Goal: Task Accomplishment & Management: Use online tool/utility

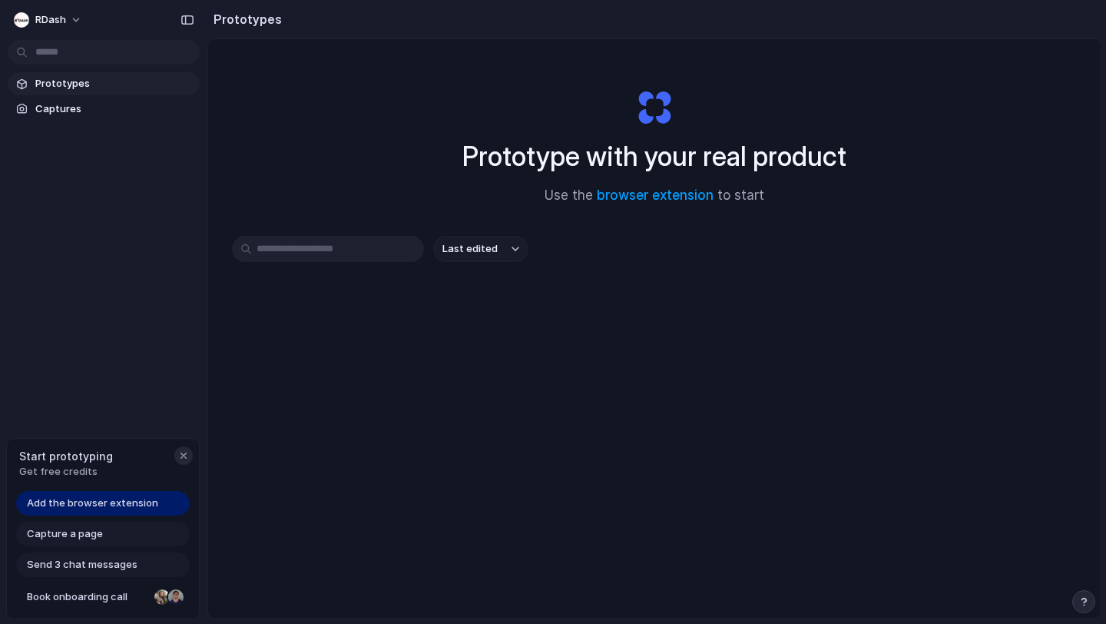
click at [181, 457] on div "button" at bounding box center [183, 455] width 12 height 12
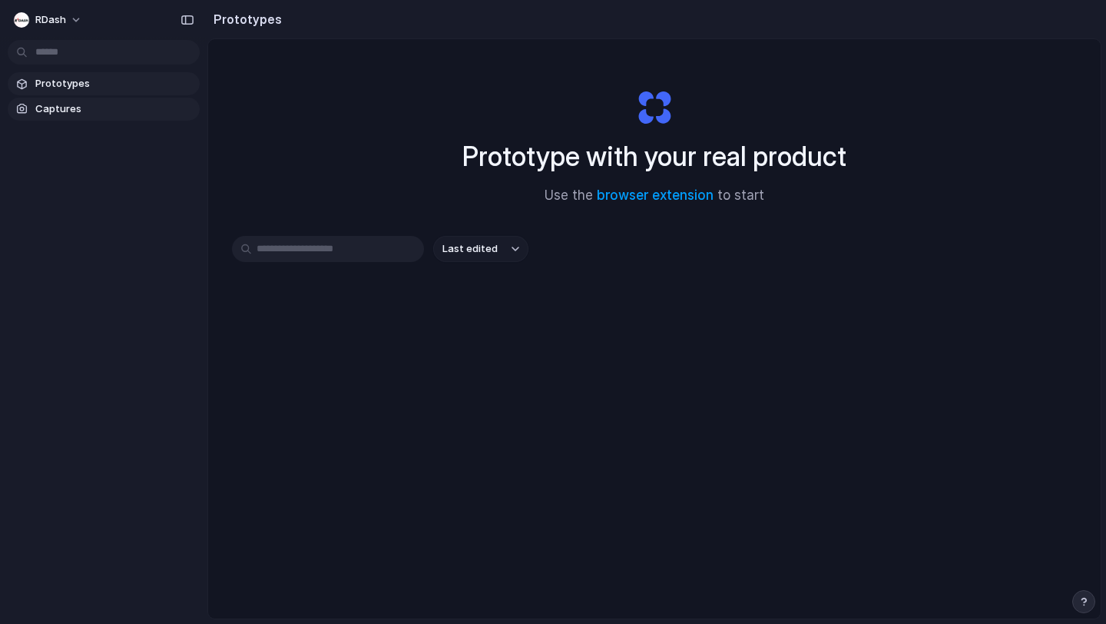
click at [75, 107] on span "Captures" at bounding box center [114, 108] width 158 height 15
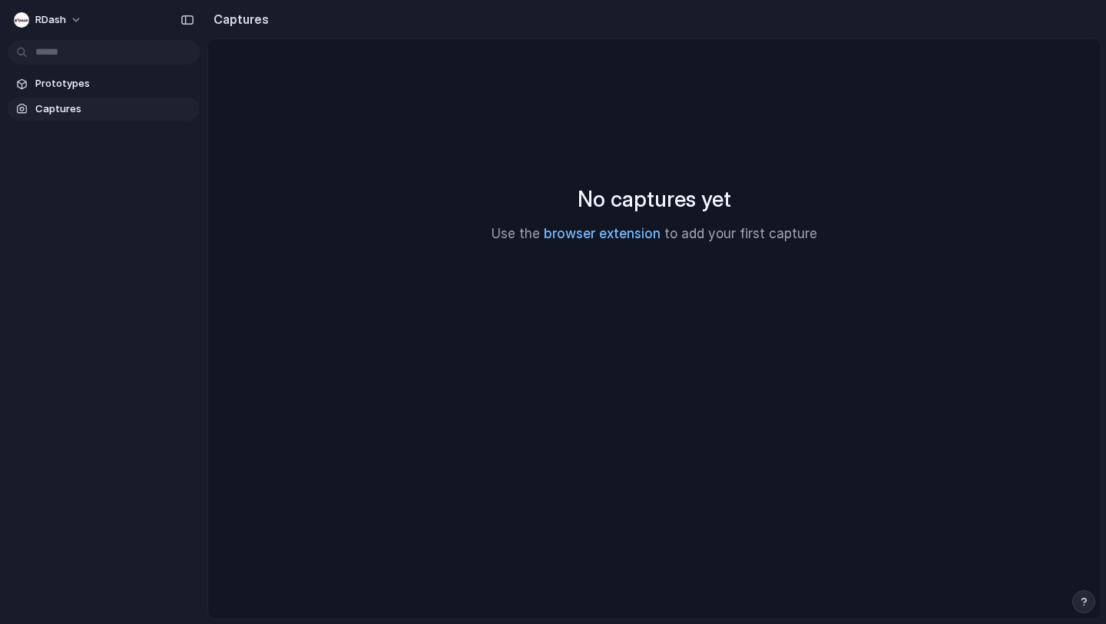
click at [614, 234] on link "browser extension" at bounding box center [602, 233] width 117 height 15
click at [154, 112] on span "Captures" at bounding box center [114, 108] width 158 height 15
click at [168, 84] on span "Prototypes" at bounding box center [114, 83] width 158 height 15
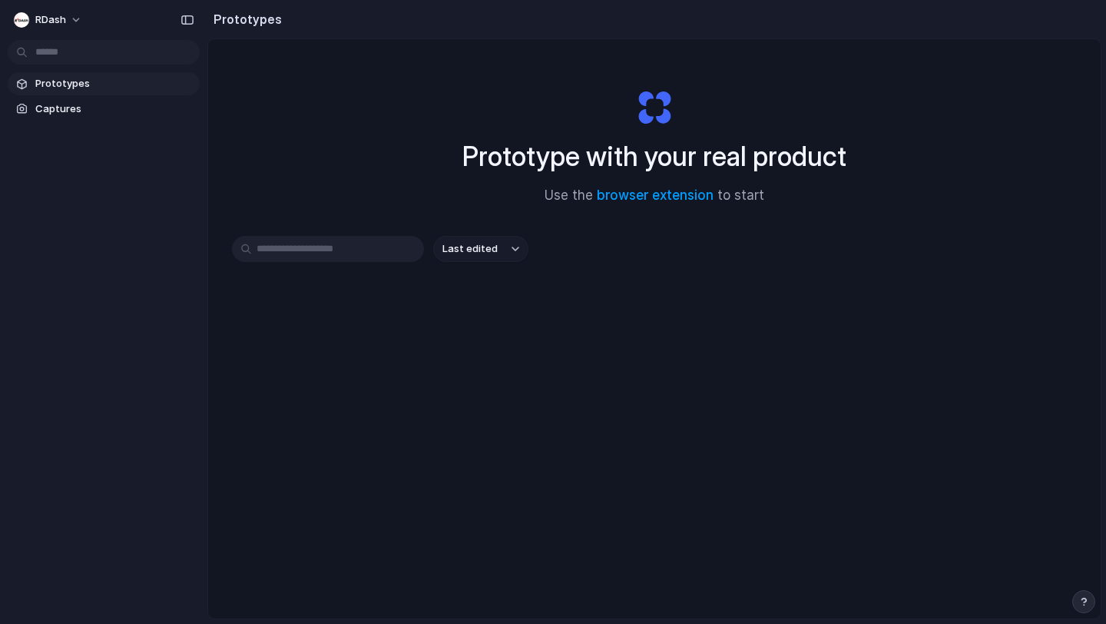
click at [475, 252] on span "Last edited" at bounding box center [469, 248] width 55 height 15
click at [474, 217] on div "Last edited Last created Alphabetical" at bounding box center [553, 312] width 1106 height 624
click at [77, 23] on button "RDash" at bounding box center [49, 20] width 82 height 25
click at [82, 51] on li "Settings" at bounding box center [74, 54] width 127 height 25
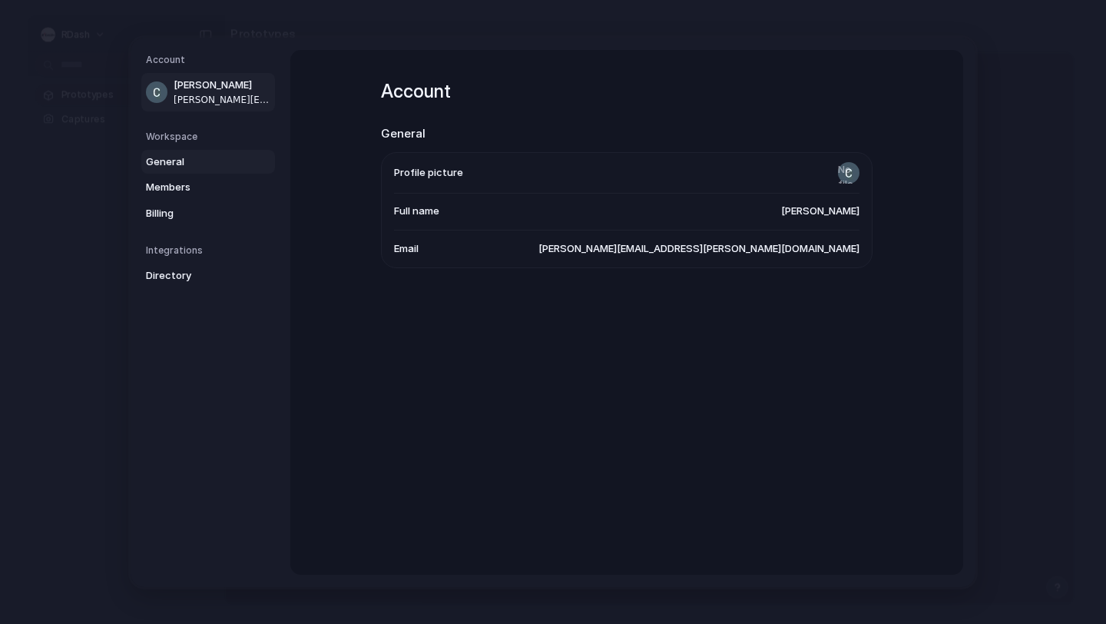
click at [190, 161] on span "General" at bounding box center [195, 161] width 98 height 15
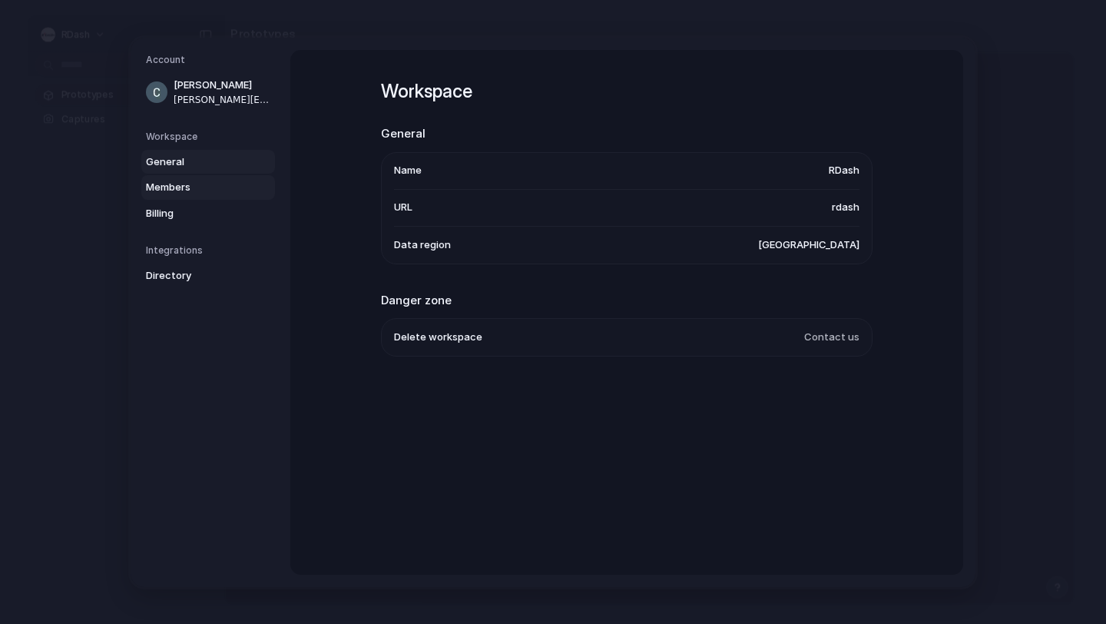
click at [190, 191] on span "Members" at bounding box center [195, 187] width 98 height 15
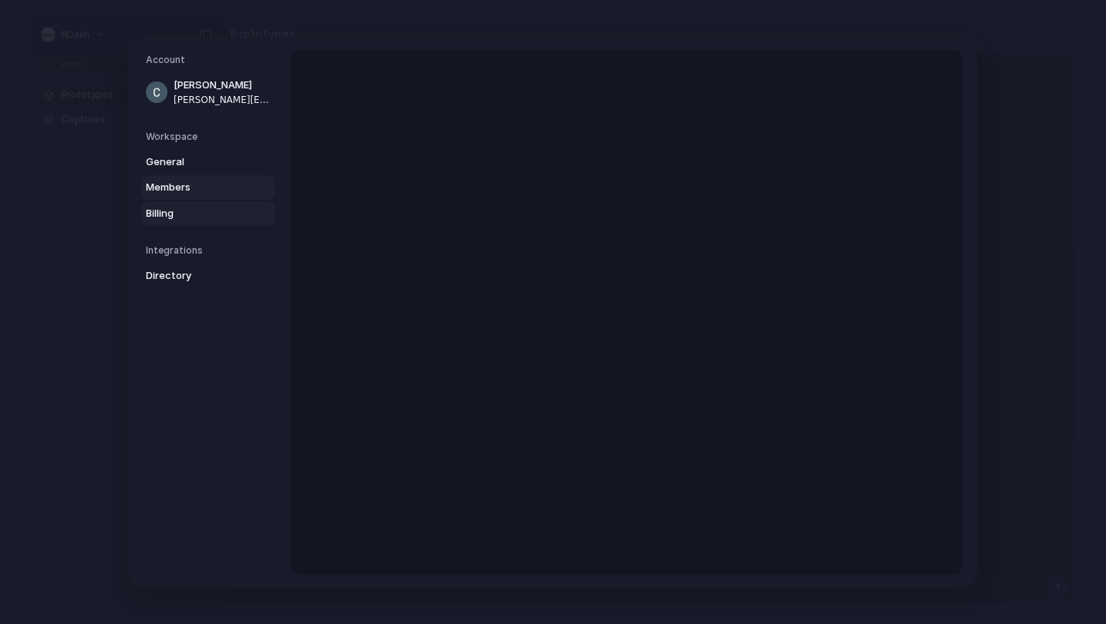
click at [190, 205] on span "Billing" at bounding box center [195, 212] width 98 height 15
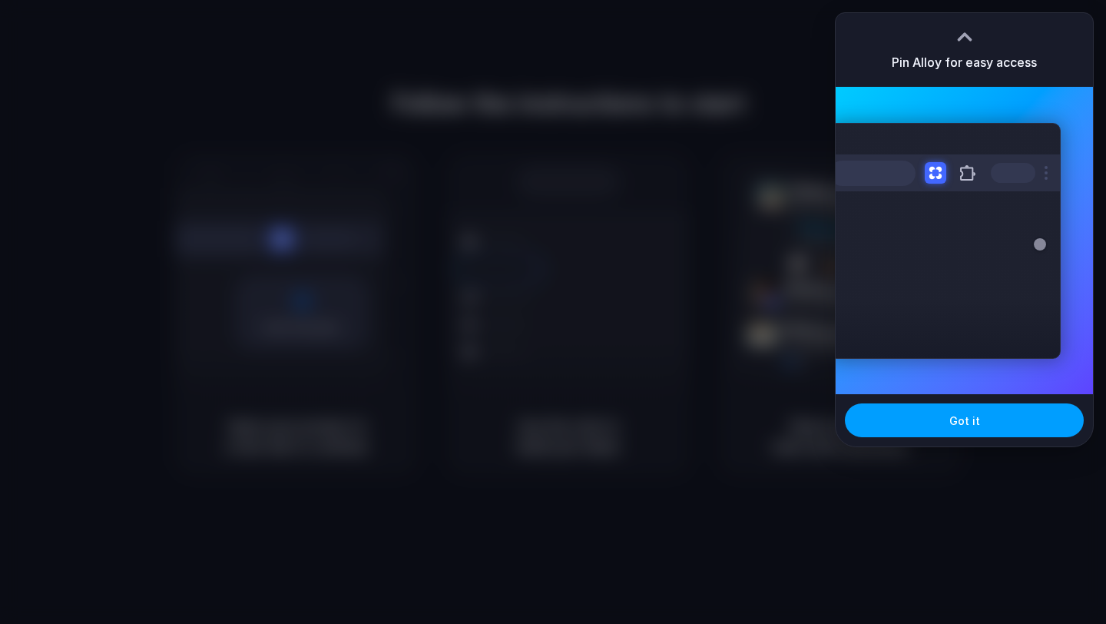
click at [967, 430] on button "Got it" at bounding box center [964, 420] width 239 height 34
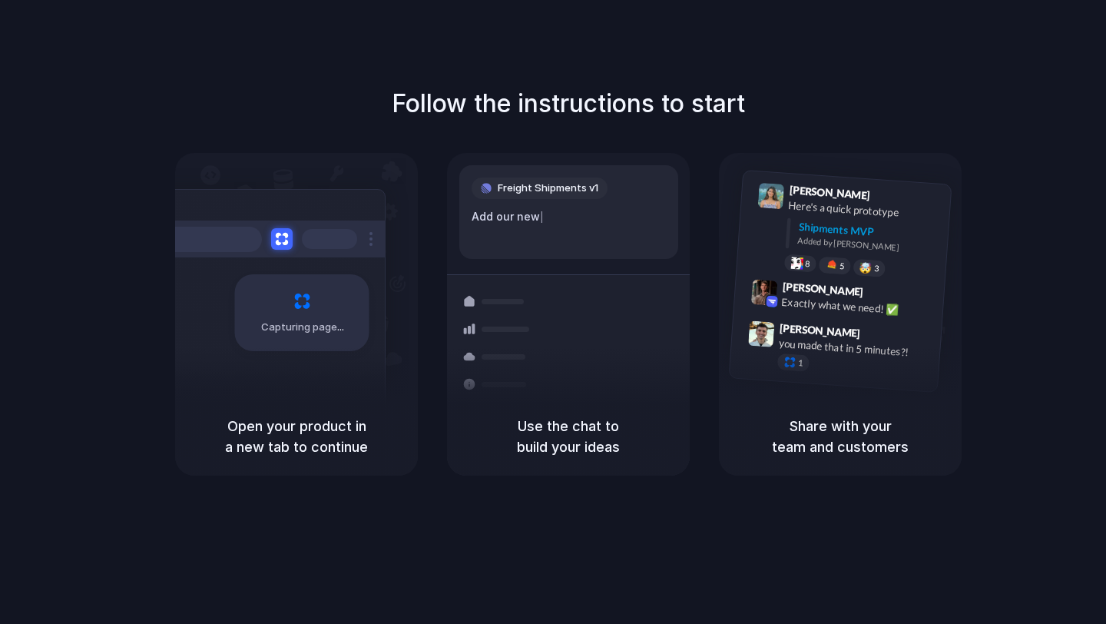
click at [714, 68] on div "Follow the instructions to start Capturing page Open your product in a new tab …" at bounding box center [568, 327] width 1137 height 654
click at [553, 312] on div at bounding box center [553, 312] width 0 height 0
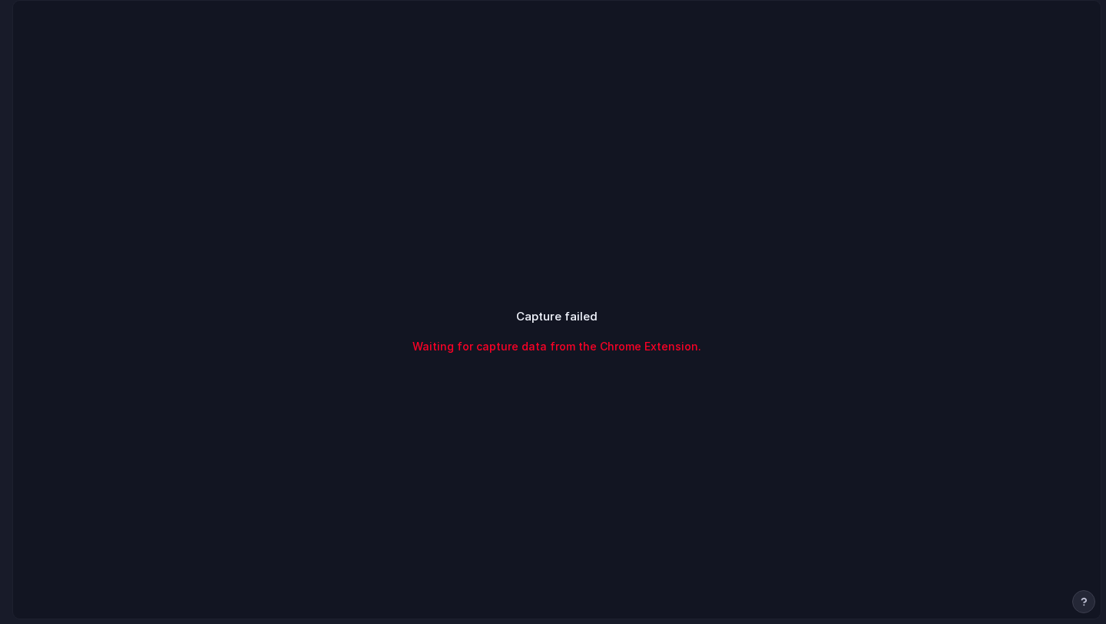
click at [625, 351] on span "Waiting for capture data from the Chrome Extension." at bounding box center [556, 346] width 289 height 16
click at [716, 129] on div "Capturing" at bounding box center [557, 331] width 1088 height 660
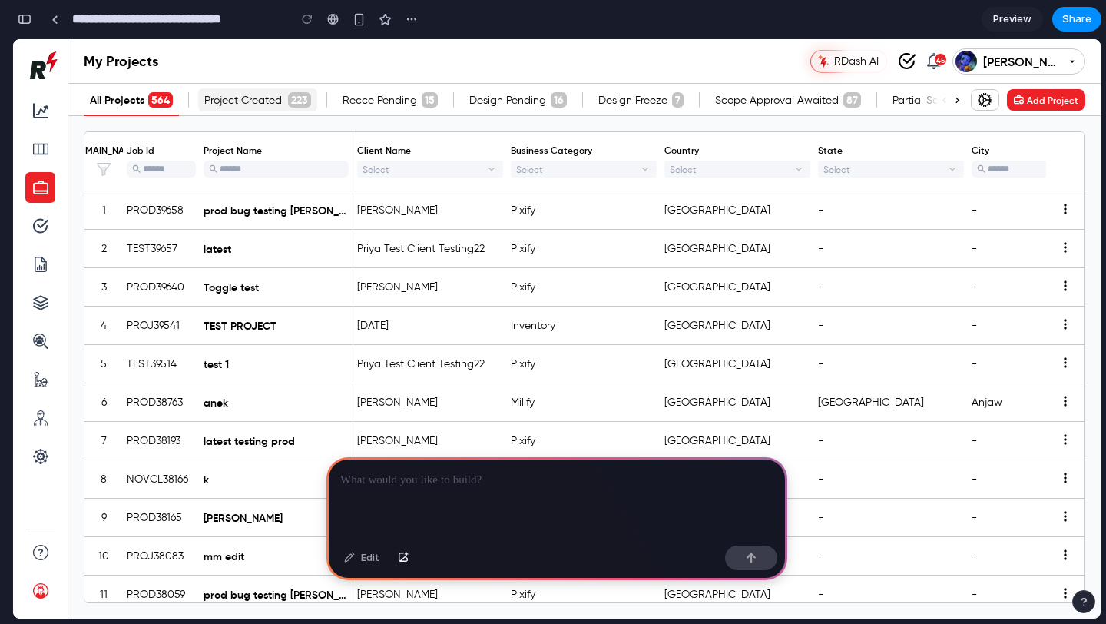
click at [236, 99] on span "Project Created" at bounding box center [244, 100] width 80 height 14
click at [238, 94] on span "Project Created" at bounding box center [244, 100] width 80 height 14
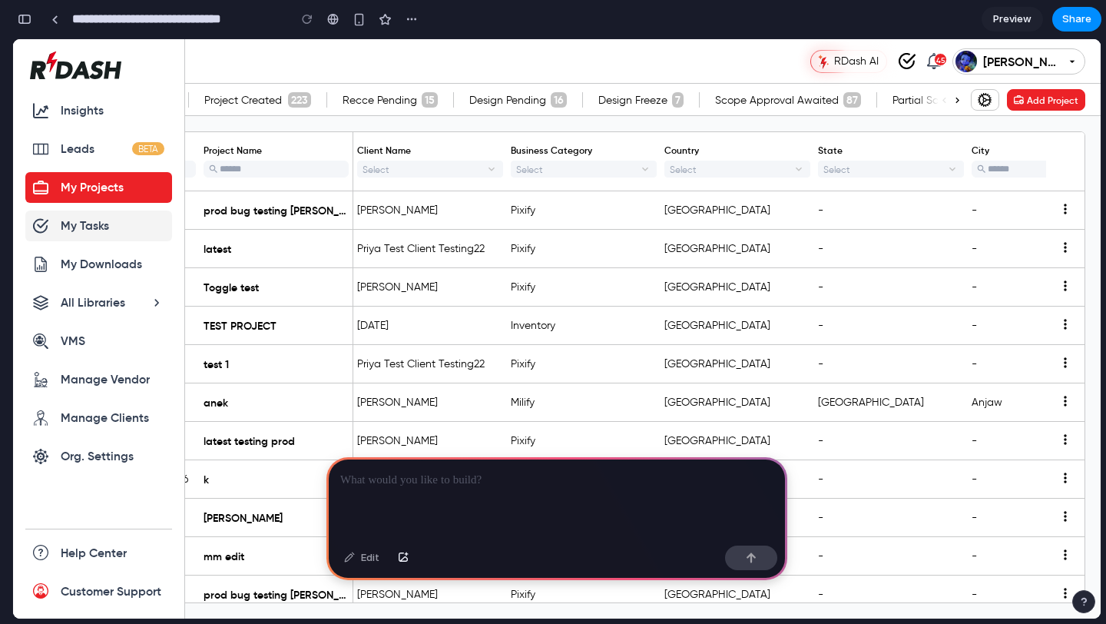
click at [69, 228] on span "My Tasks" at bounding box center [85, 225] width 48 height 15
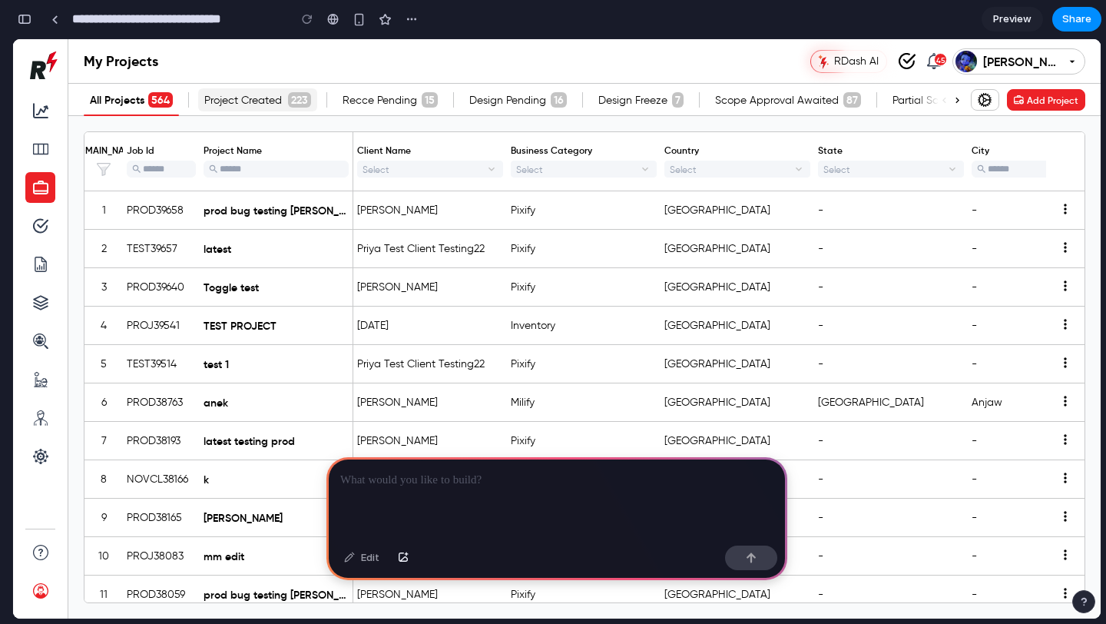
click at [279, 101] on span "Project Created" at bounding box center [244, 100] width 80 height 14
click at [356, 90] on span "Recce Pending" at bounding box center [397, 99] width 108 height 23
click at [457, 103] on div "Recce Pending Recce Pending 15" at bounding box center [399, 100] width 127 height 32
click at [258, 212] on div "prod bug testing abhinav" at bounding box center [276, 211] width 145 height 14
click at [1037, 54] on h1 "[PERSON_NAME]" at bounding box center [1021, 61] width 77 height 15
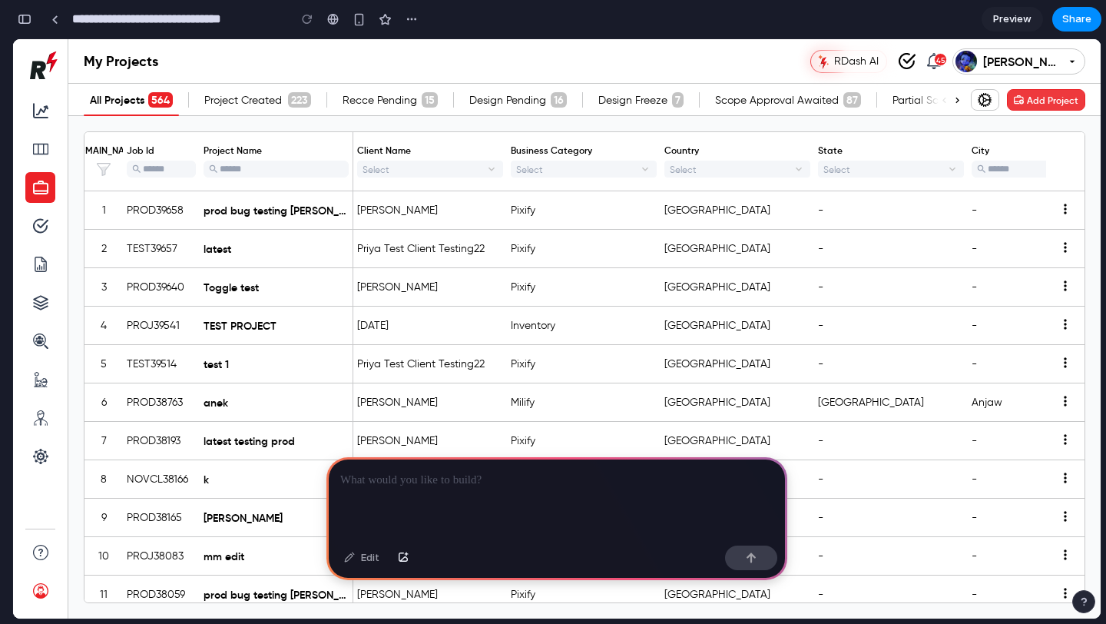
click at [1038, 91] on button "Add Project" at bounding box center [1046, 100] width 78 height 22
click at [370, 560] on div "Edit" at bounding box center [361, 557] width 51 height 25
click at [454, 485] on p at bounding box center [556, 480] width 433 height 18
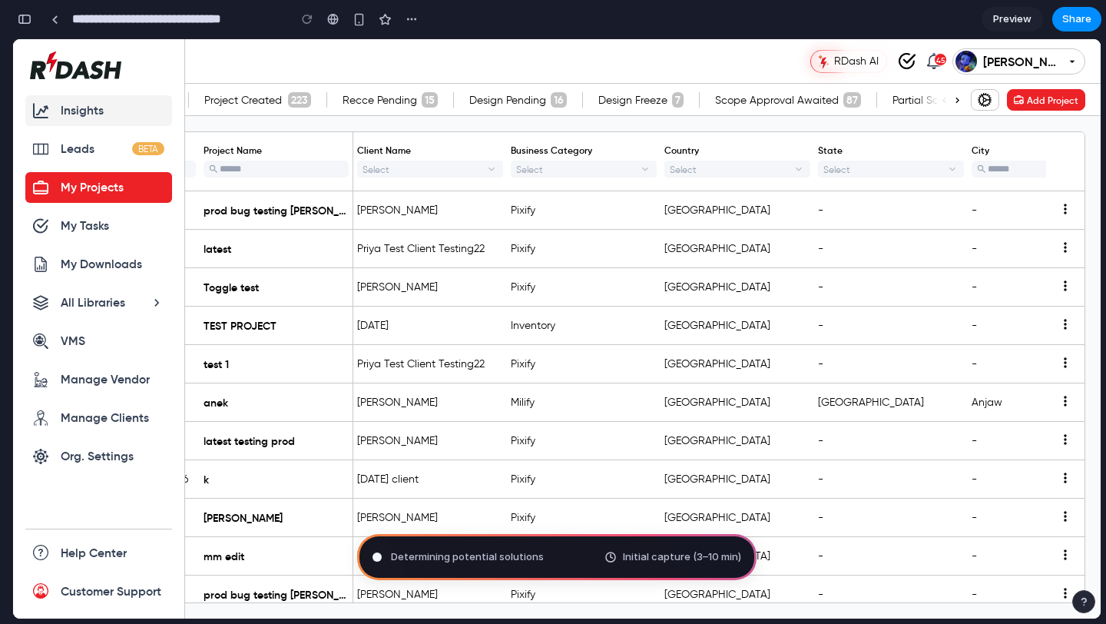
click at [62, 120] on link "Insights" at bounding box center [98, 110] width 147 height 31
click at [162, 306] on icon at bounding box center [156, 302] width 15 height 15
click at [151, 295] on icon at bounding box center [156, 302] width 15 height 15
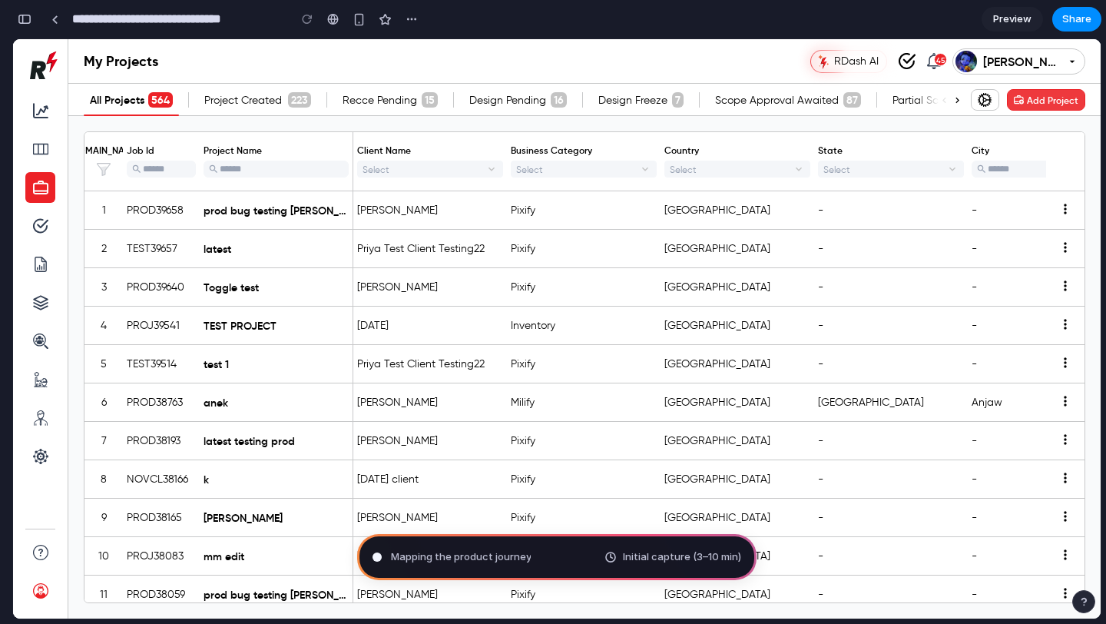
click at [1050, 104] on button "Add Project" at bounding box center [1046, 100] width 78 height 22
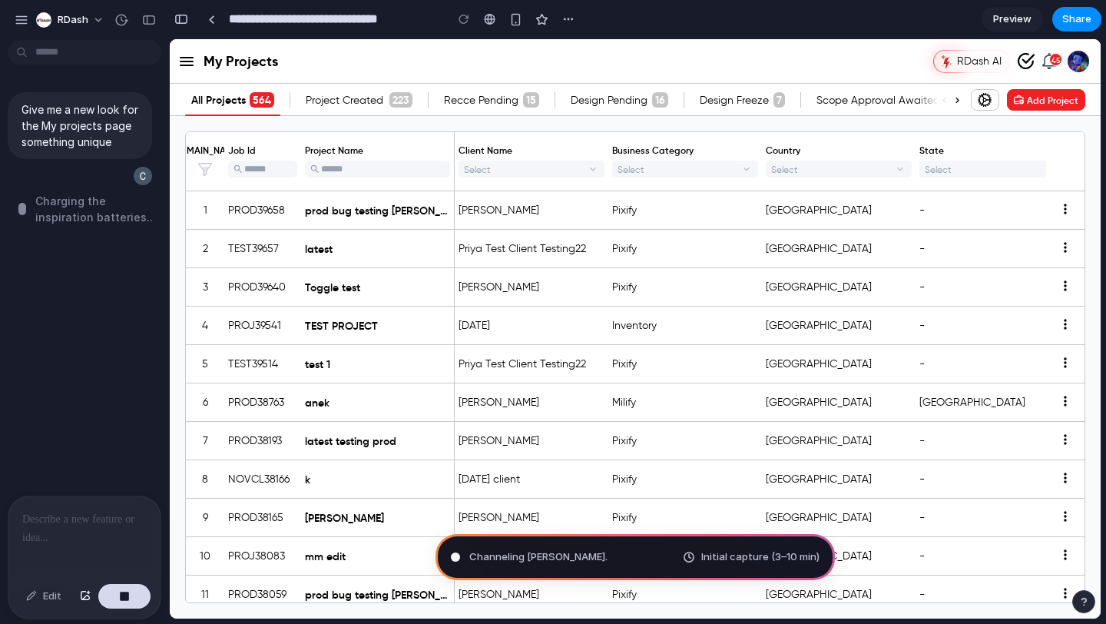
type input "**********"
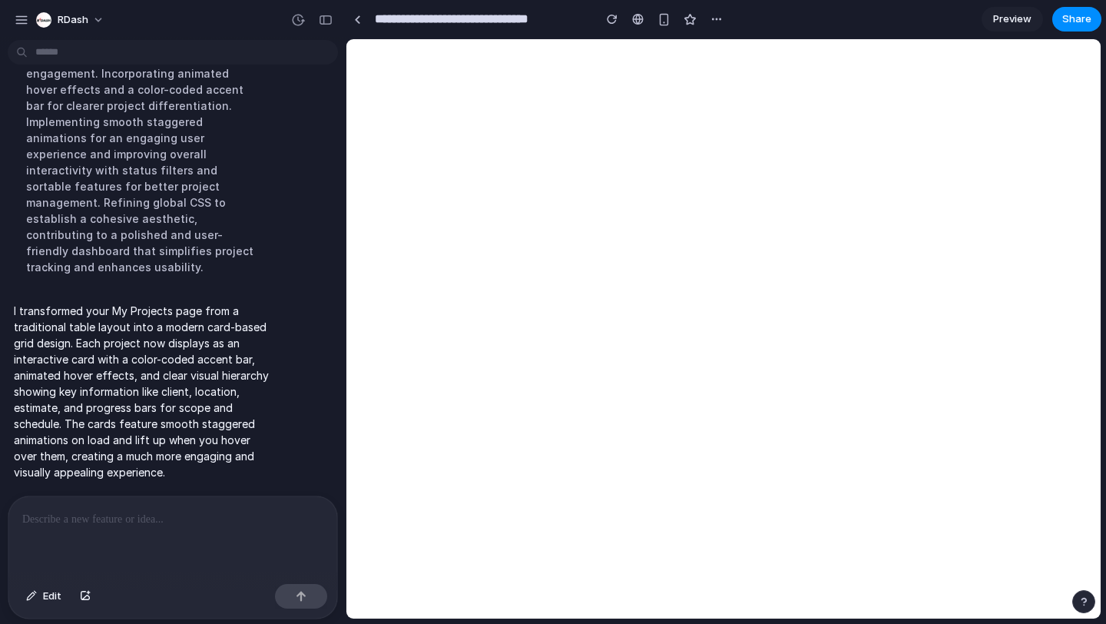
scroll to position [176, 0]
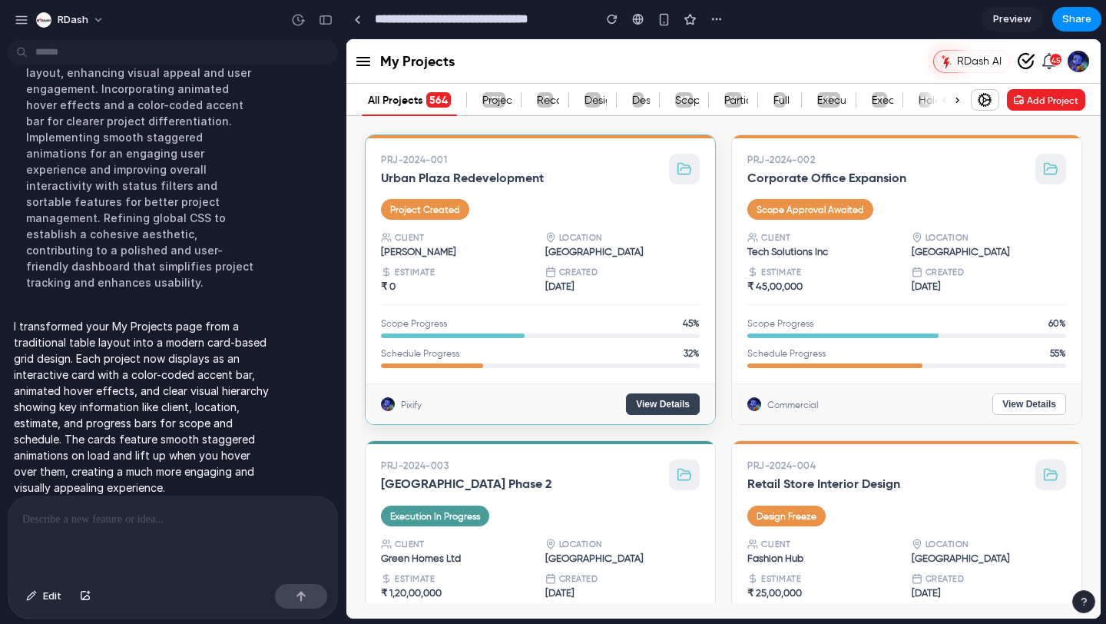
click at [666, 402] on button "View Details" at bounding box center [663, 404] width 74 height 22
click at [518, 244] on div "Client Sagarika Vir" at bounding box center [458, 244] width 155 height 25
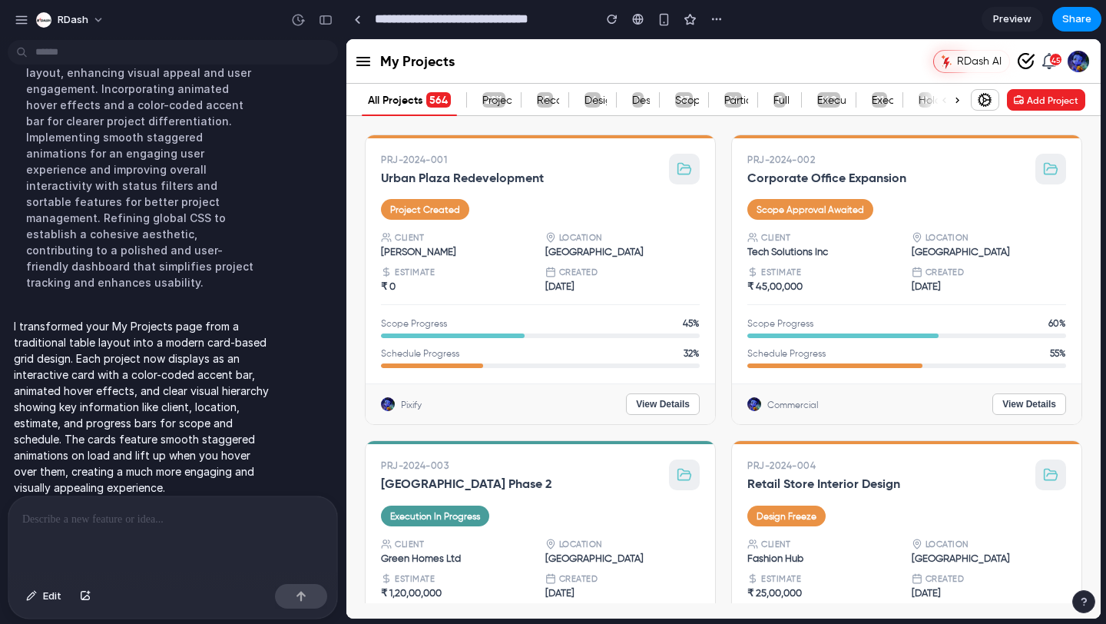
click at [363, 58] on icon at bounding box center [363, 61] width 18 height 18
click at [367, 60] on icon at bounding box center [363, 61] width 18 height 18
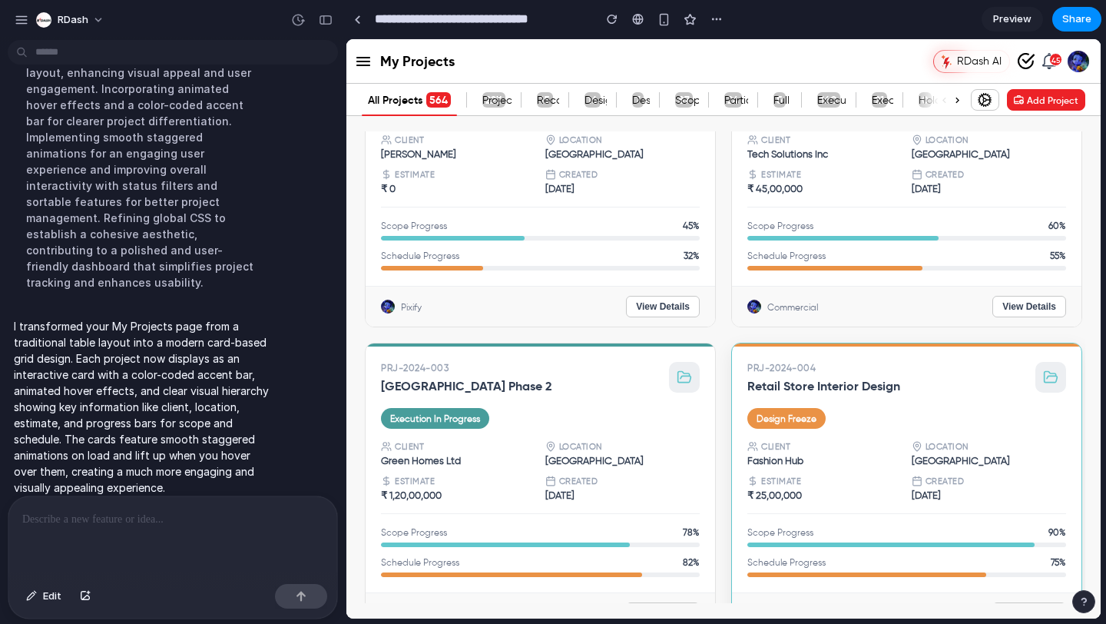
scroll to position [0, 0]
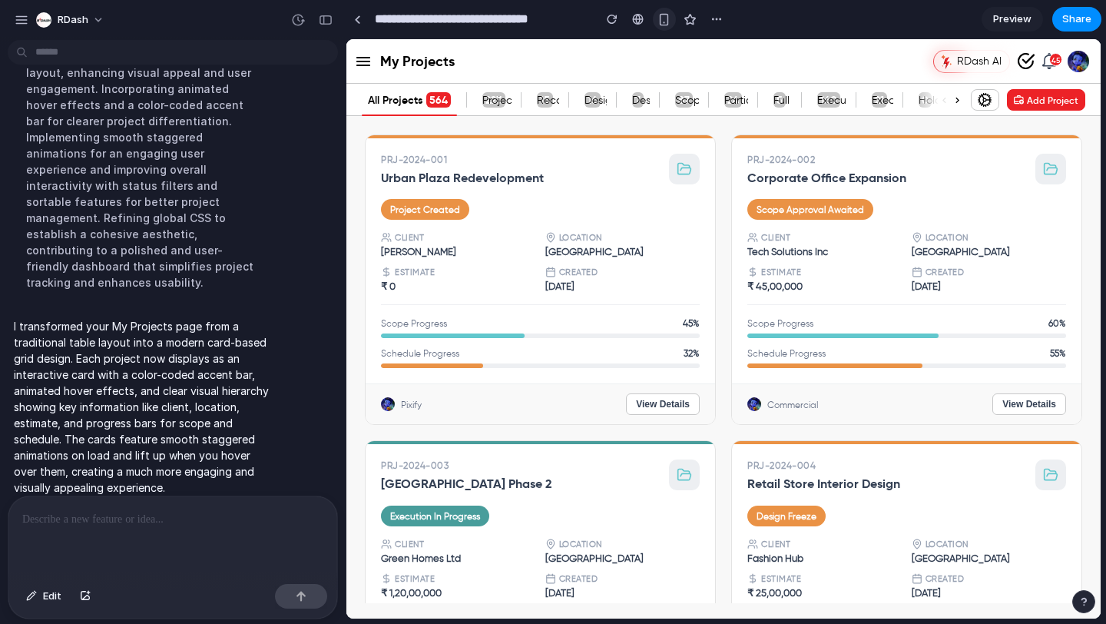
click at [665, 22] on div "button" at bounding box center [663, 19] width 13 height 13
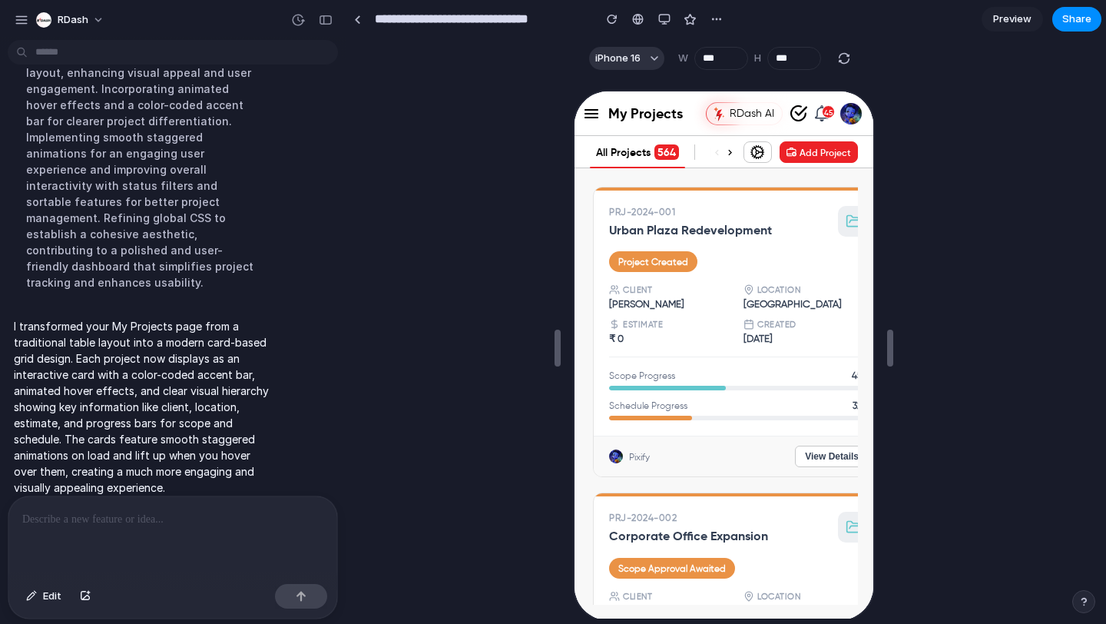
click at [591, 121] on div "My Projects" at bounding box center [642, 112] width 124 height 44
click at [588, 105] on icon at bounding box center [589, 112] width 18 height 18
click at [642, 55] on button "iPhone 16" at bounding box center [626, 58] width 75 height 23
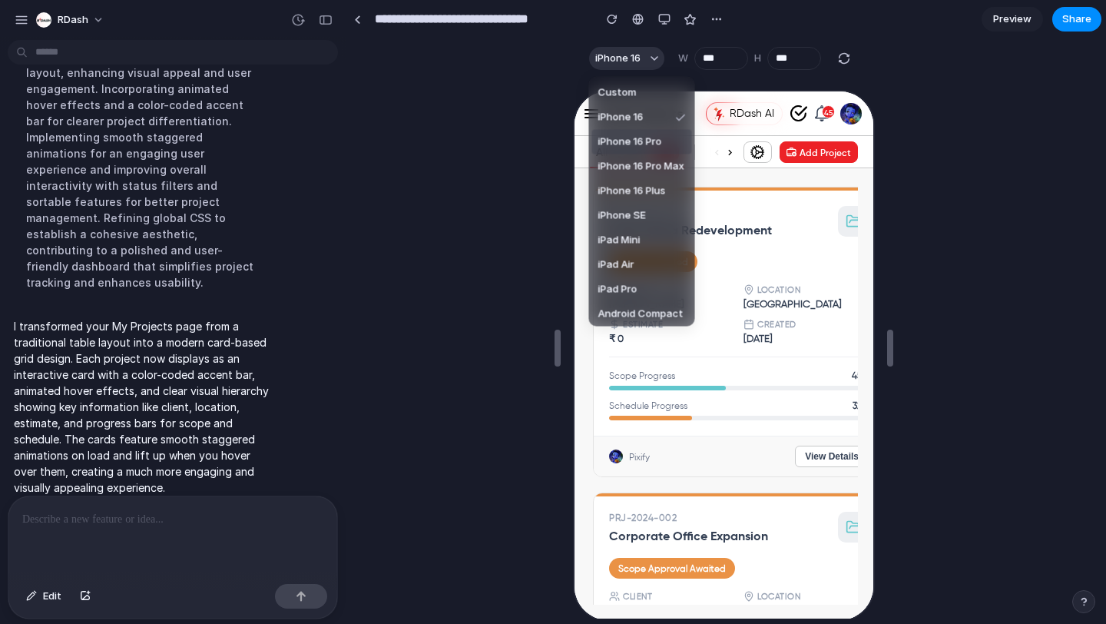
click at [635, 139] on span "iPhone 16 Pro" at bounding box center [630, 141] width 64 height 15
type input "***"
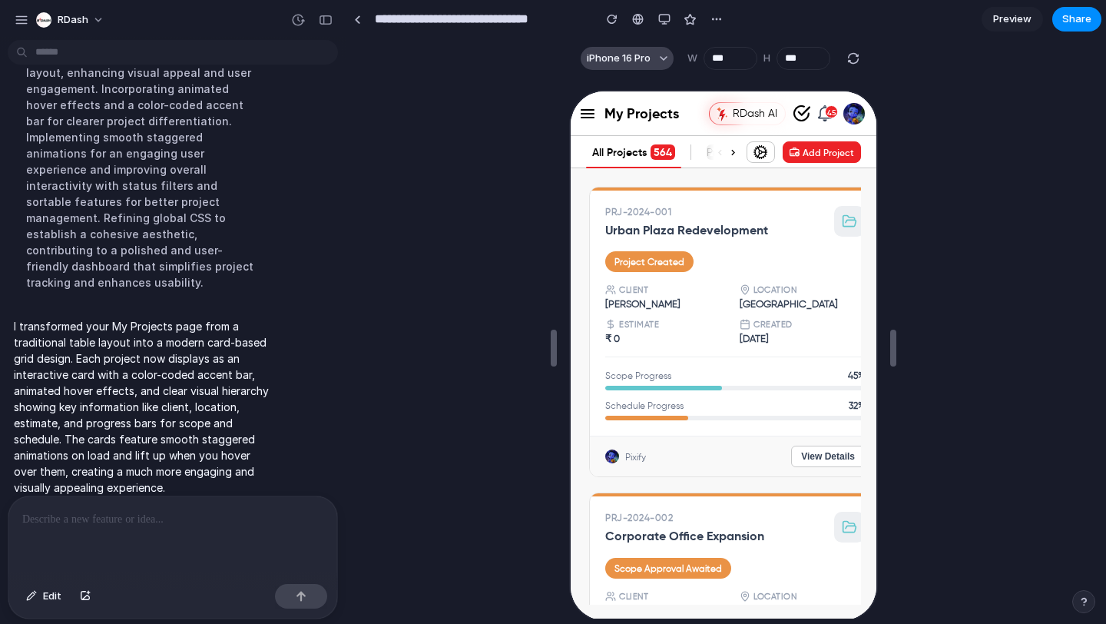
click at [631, 60] on span "iPhone 16 Pro" at bounding box center [619, 58] width 64 height 15
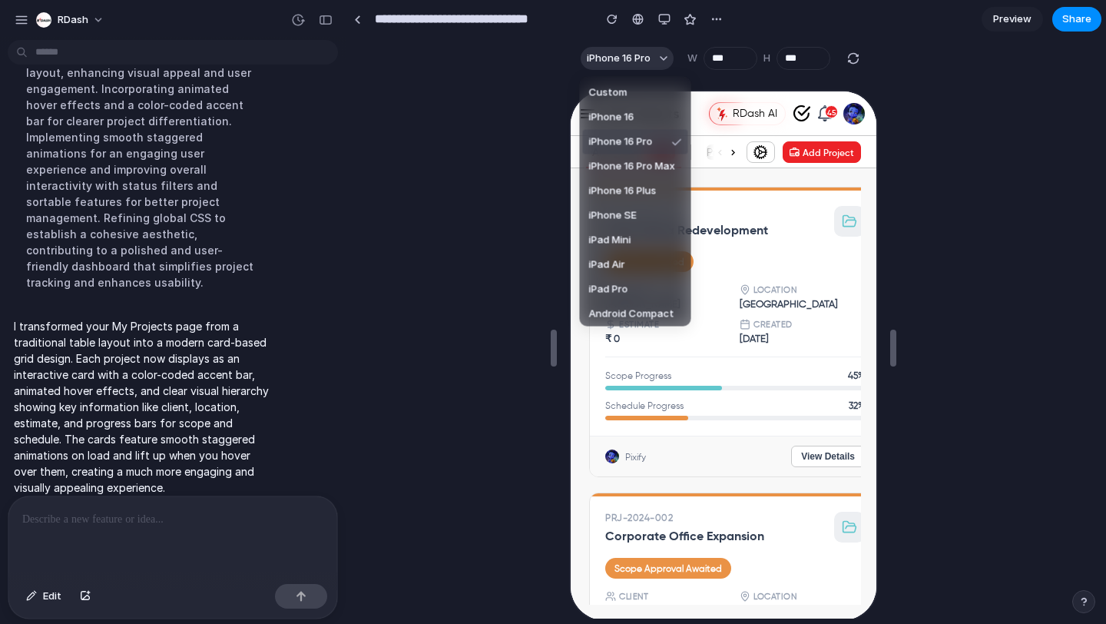
click at [625, 141] on span "iPhone 16 Pro" at bounding box center [621, 141] width 64 height 15
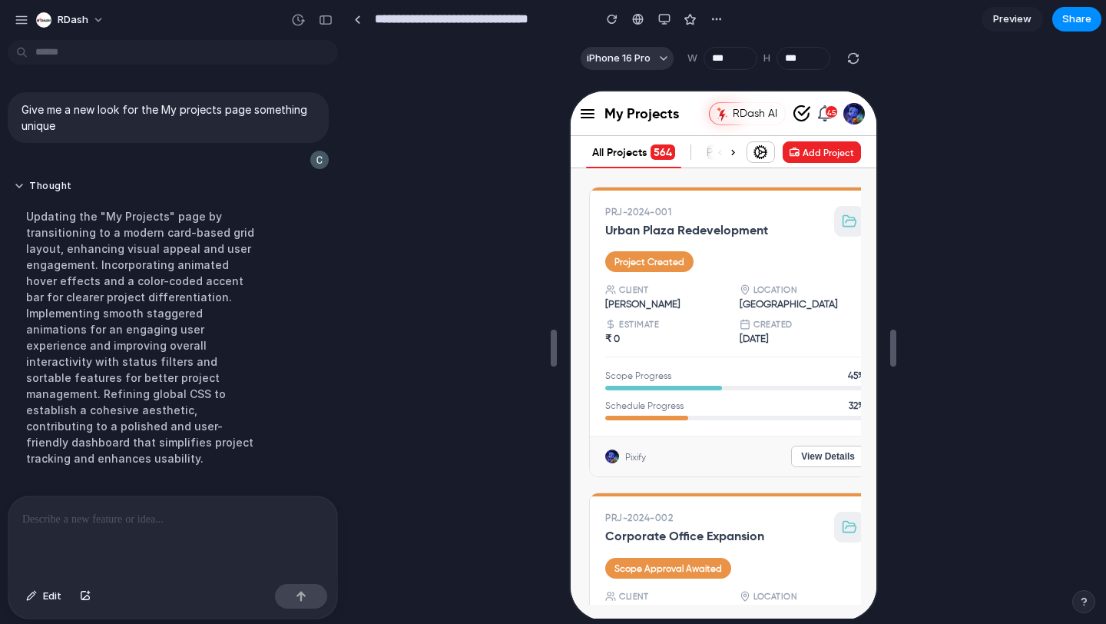
scroll to position [176, 0]
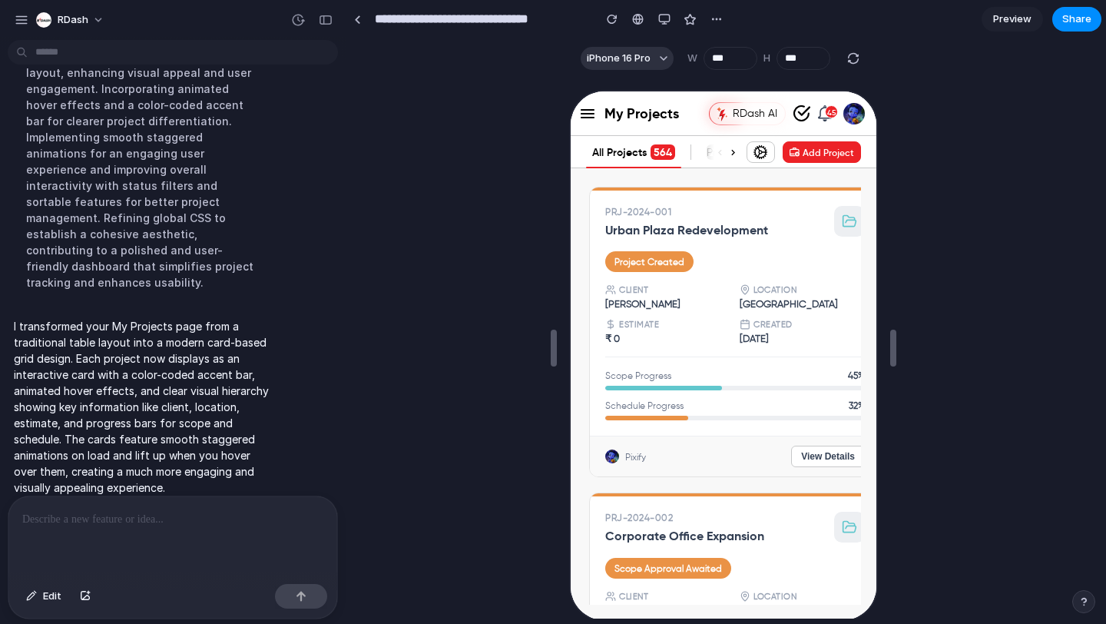
click at [1001, 8] on link "Preview" at bounding box center [1012, 19] width 61 height 25
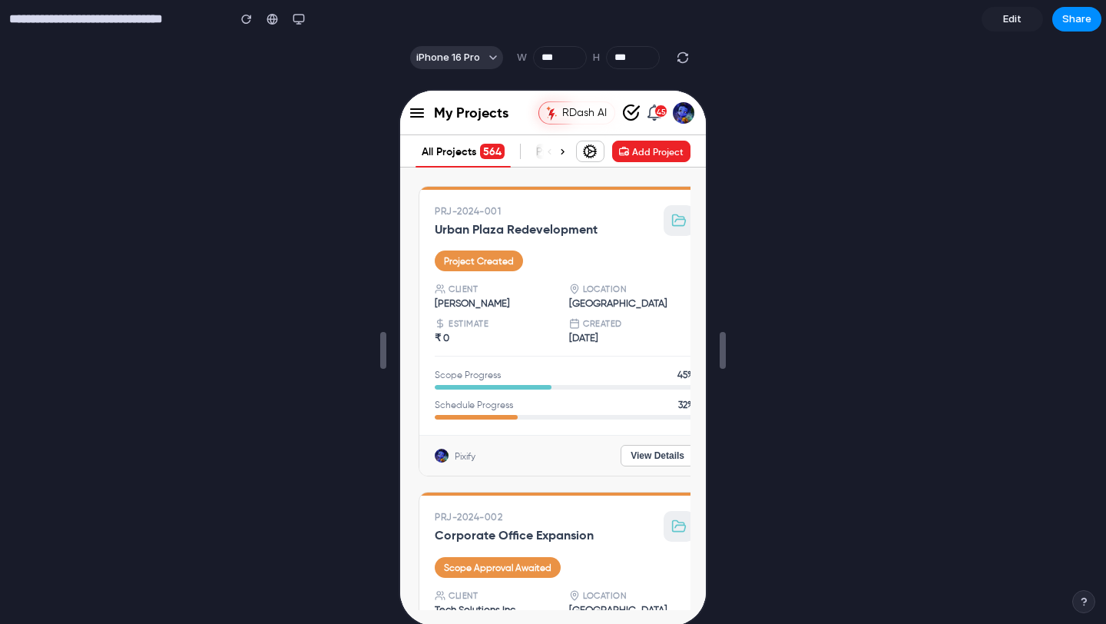
click at [1004, 15] on span "Edit" at bounding box center [1012, 19] width 18 height 15
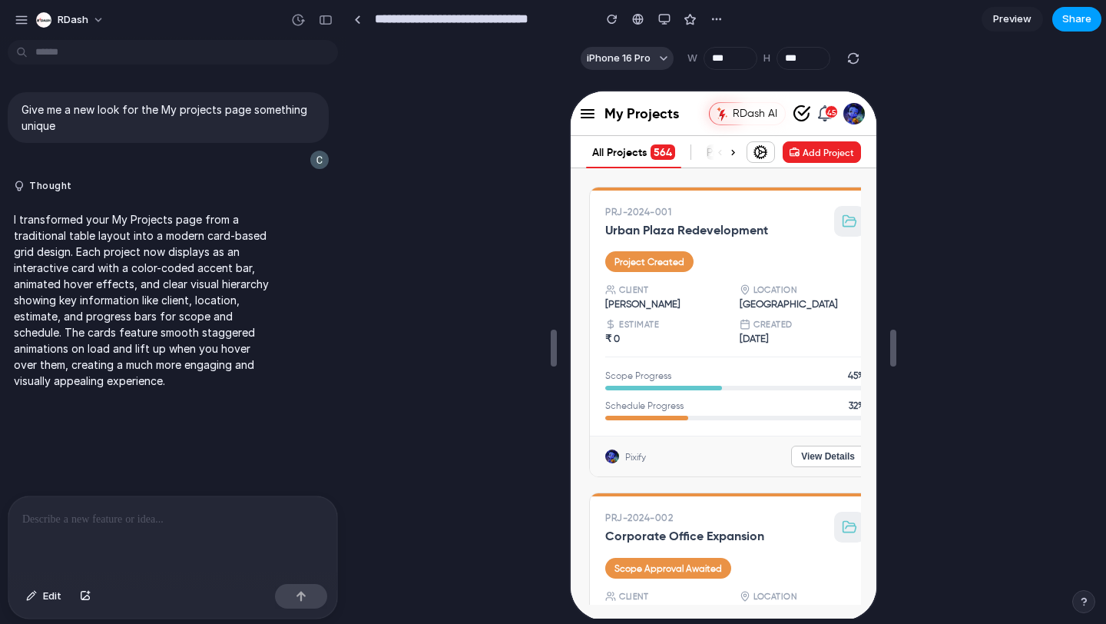
click at [1088, 12] on span "Share" at bounding box center [1076, 19] width 29 height 15
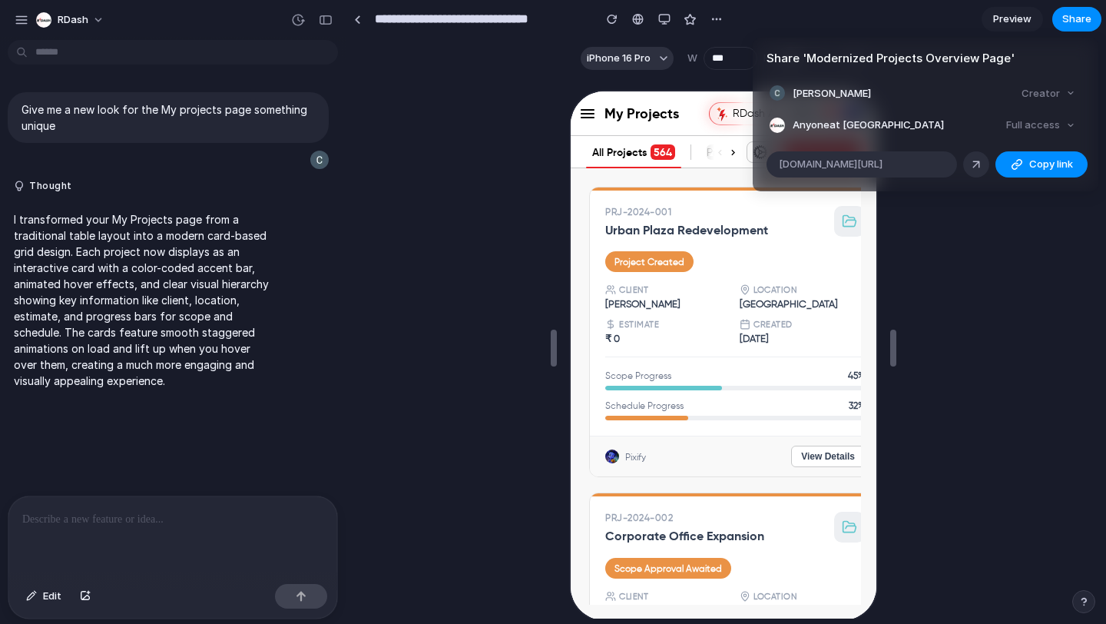
click at [974, 219] on div "Share ' Modernized Projects Overview Page ' Chayan Bhatia Creator Anyone at RDa…" at bounding box center [553, 312] width 1106 height 624
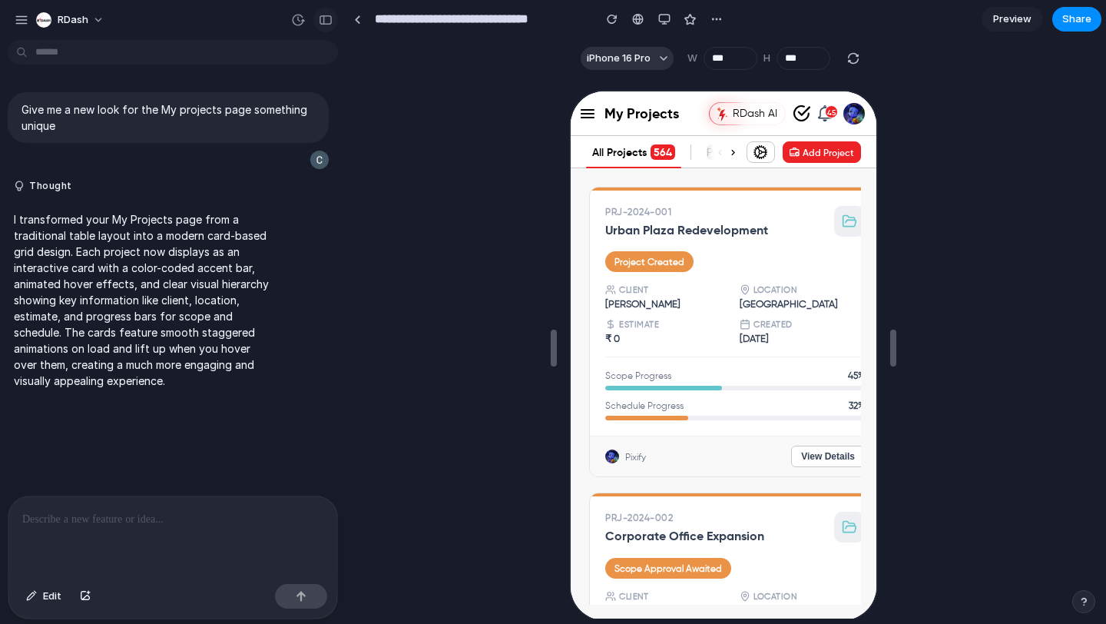
click at [333, 23] on button "button" at bounding box center [325, 20] width 25 height 25
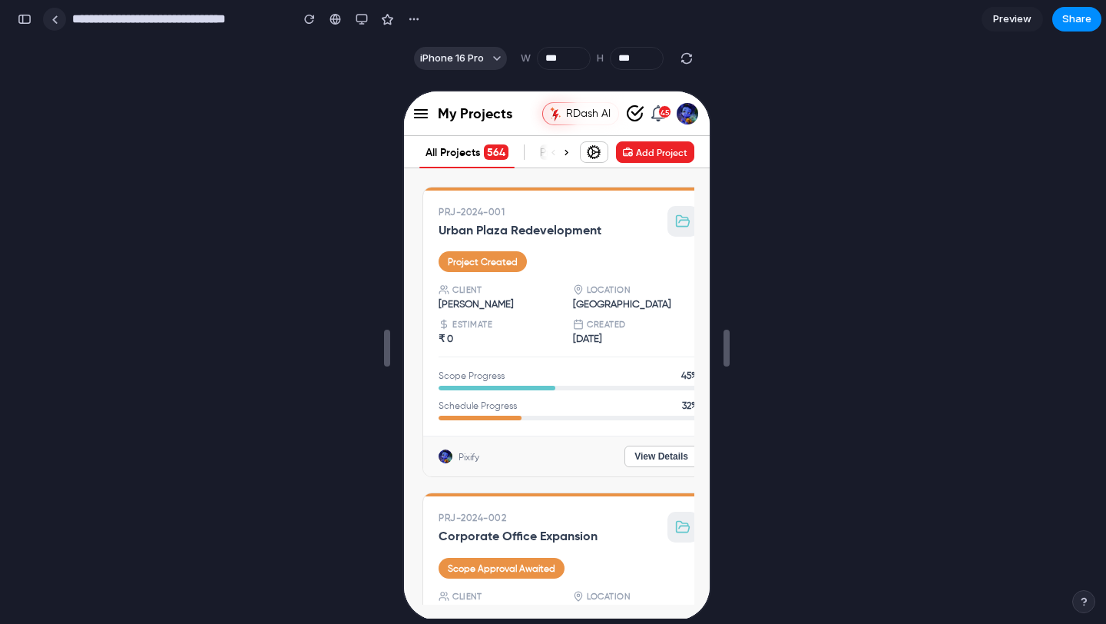
click at [59, 22] on link at bounding box center [54, 19] width 23 height 23
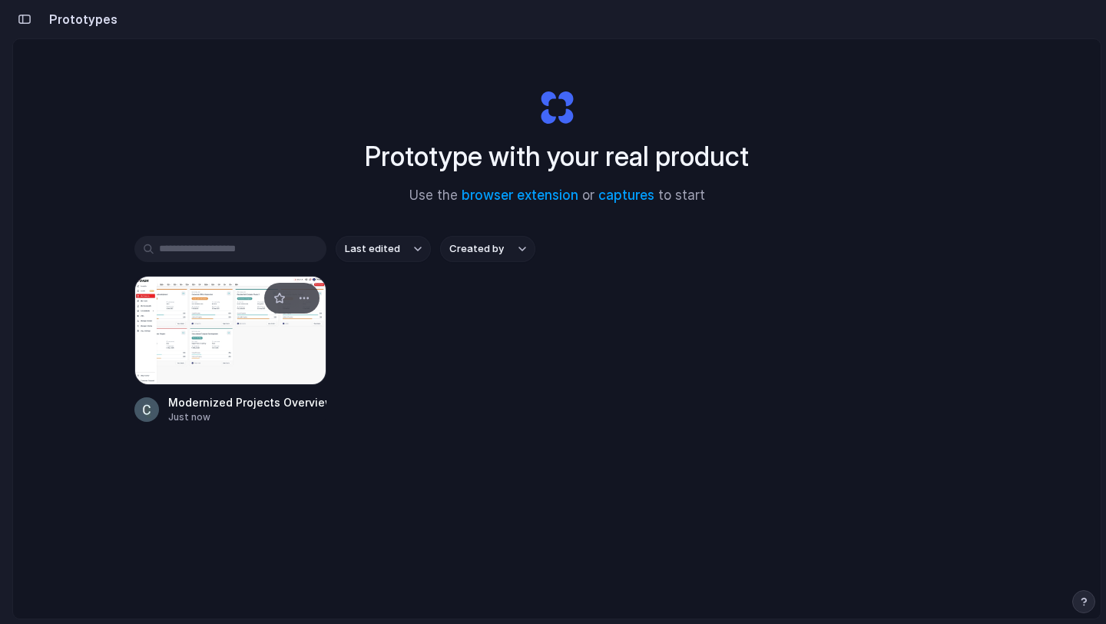
click at [310, 367] on div at bounding box center [230, 330] width 192 height 109
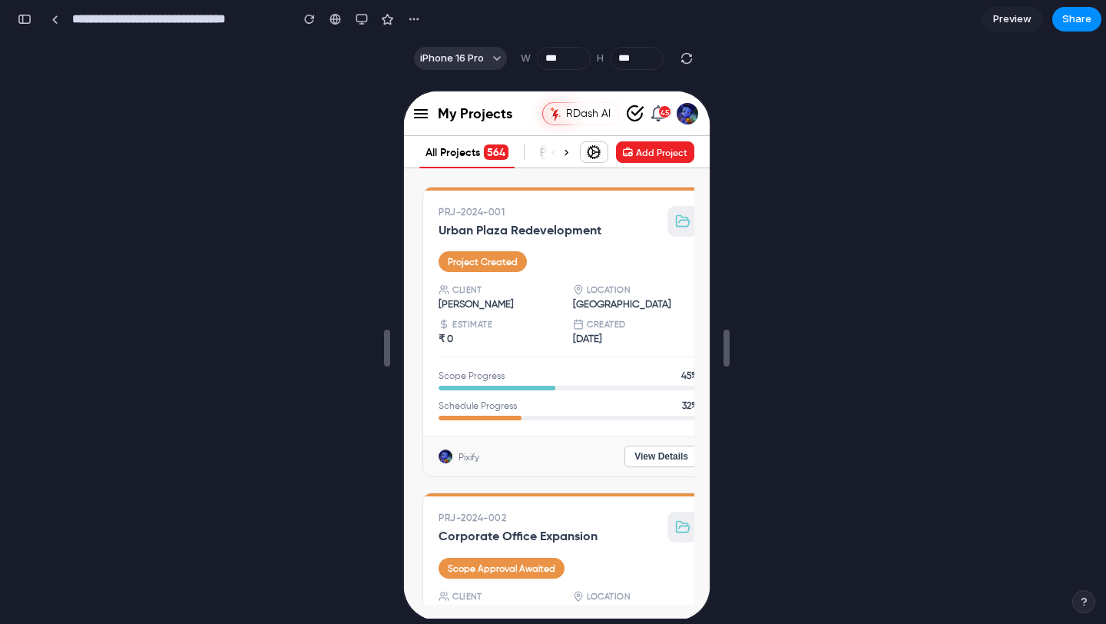
click at [32, 22] on button "button" at bounding box center [24, 19] width 25 height 25
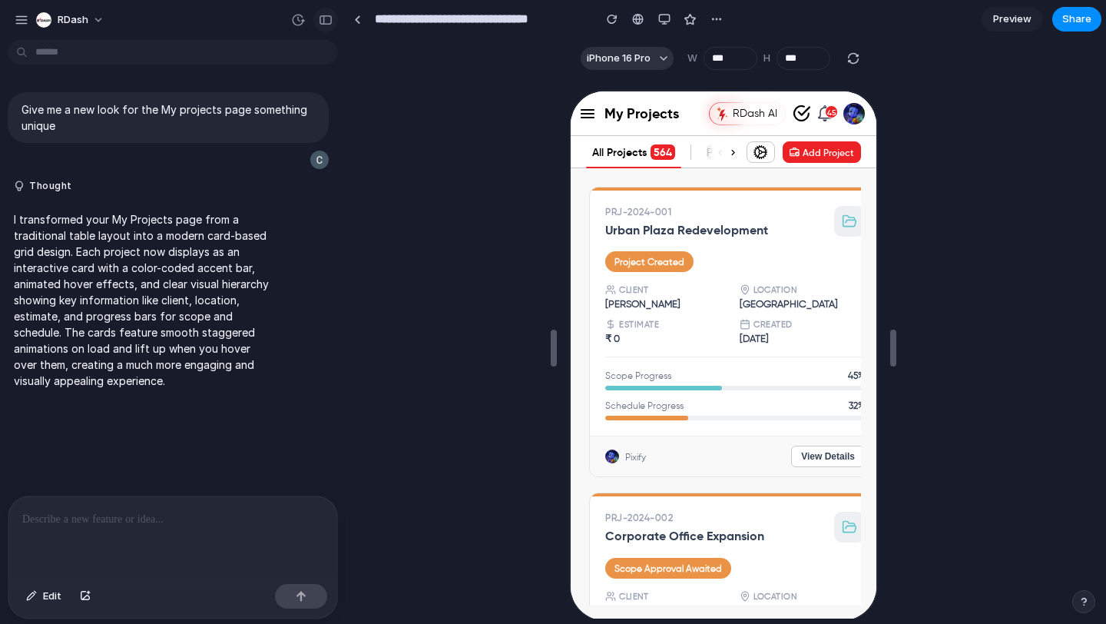
click at [326, 16] on div "button" at bounding box center [326, 20] width 14 height 11
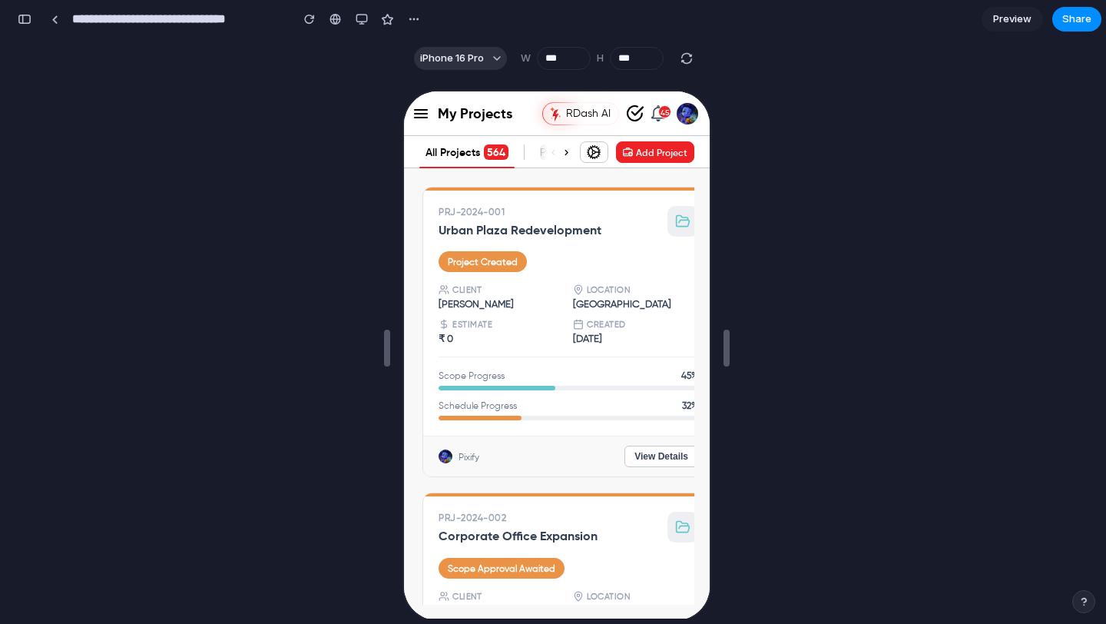
click at [25, 18] on div "button" at bounding box center [25, 19] width 14 height 11
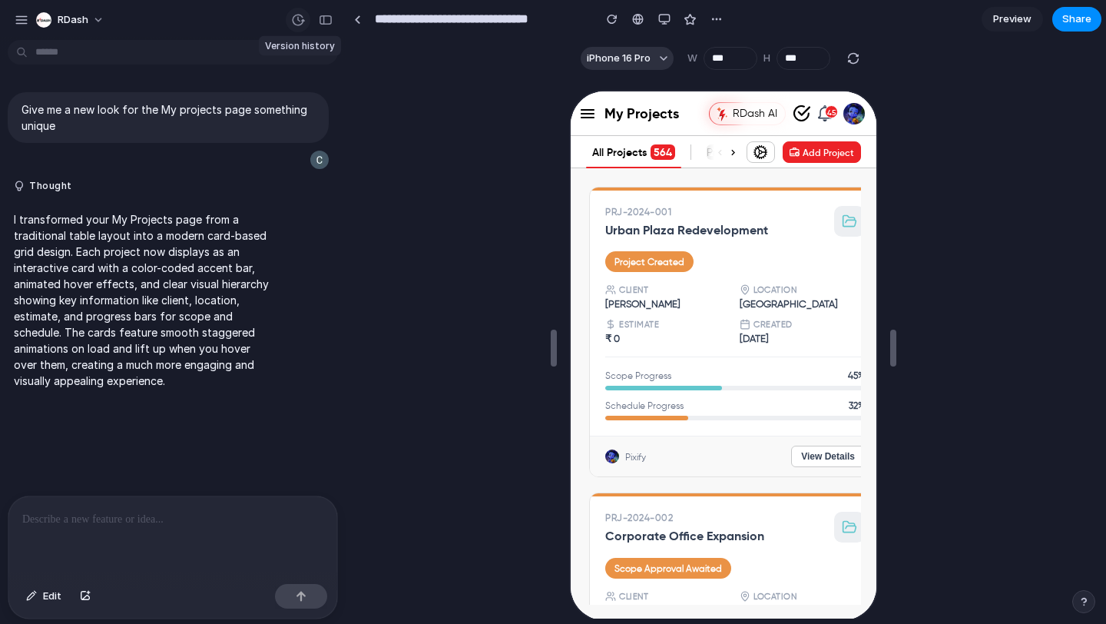
click at [300, 24] on div "button" at bounding box center [298, 20] width 14 height 14
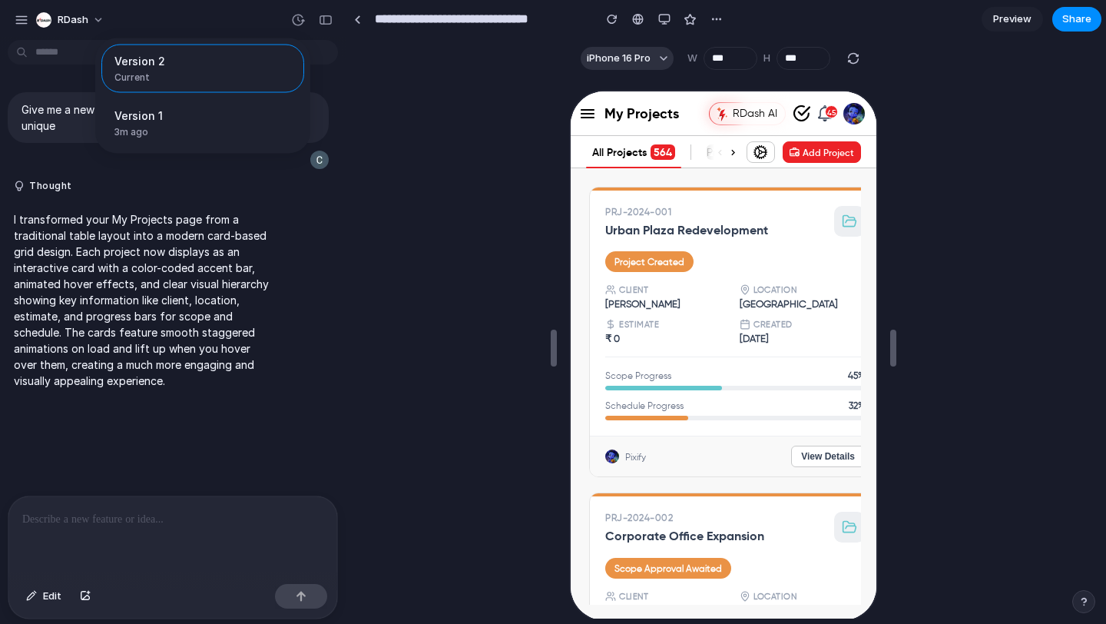
click at [237, 24] on div "Version 2 Current Version 1 3m ago Restore" at bounding box center [553, 312] width 1106 height 624
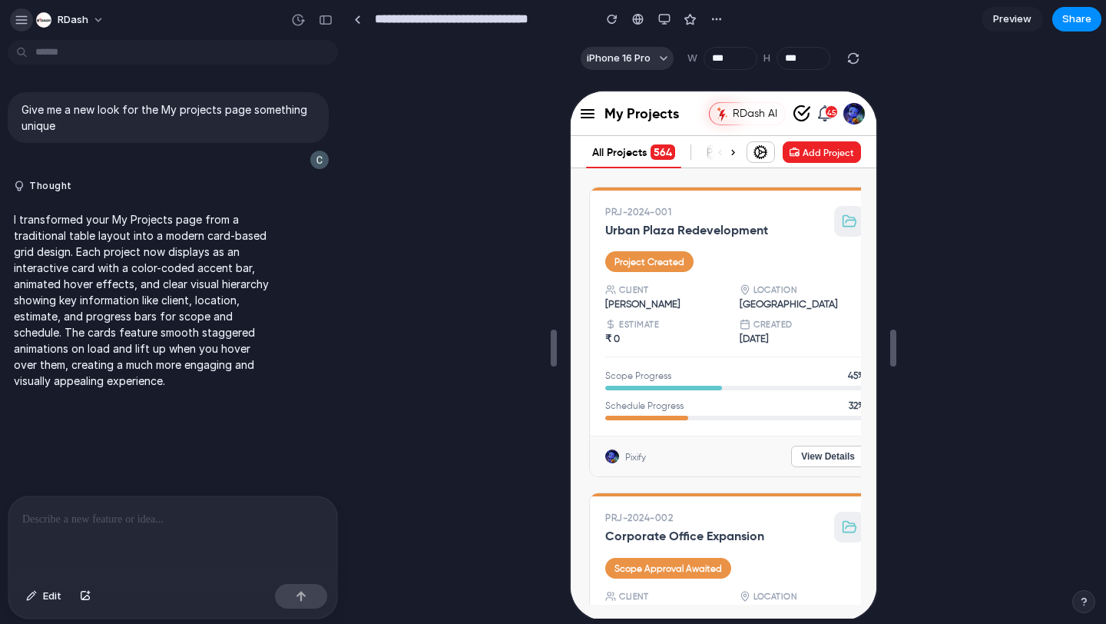
click at [15, 22] on div "button" at bounding box center [22, 20] width 14 height 14
click at [183, 527] on p at bounding box center [172, 519] width 301 height 18
click at [658, 22] on div "button" at bounding box center [664, 19] width 12 height 12
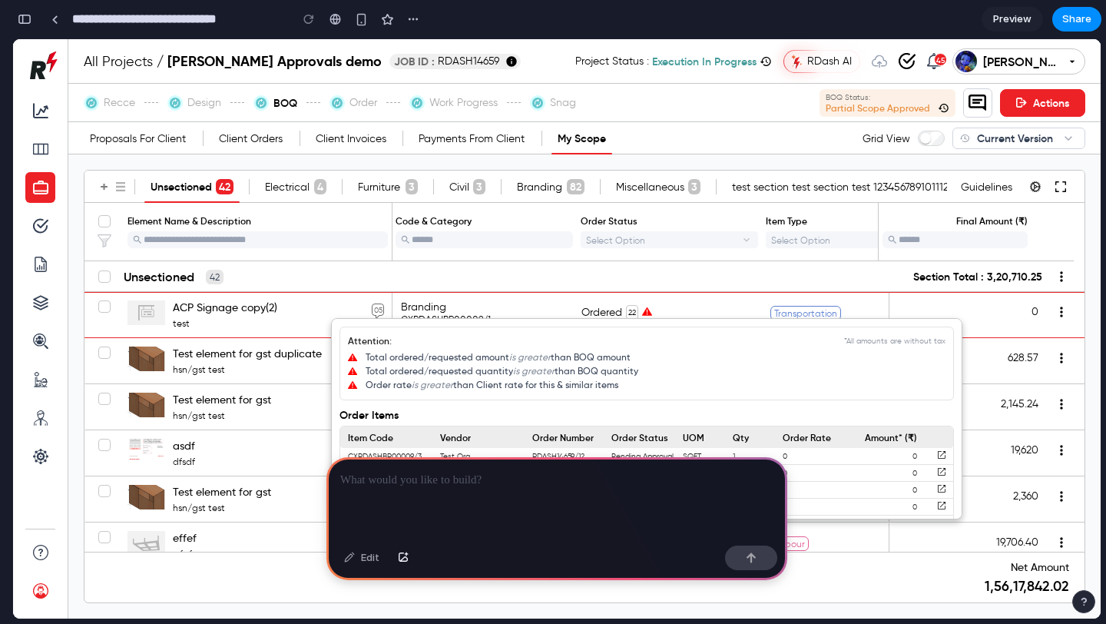
click at [566, 483] on p at bounding box center [556, 480] width 433 height 18
click at [573, 300] on div at bounding box center [557, 328] width 1088 height 579
click at [485, 491] on div at bounding box center [556, 498] width 461 height 82
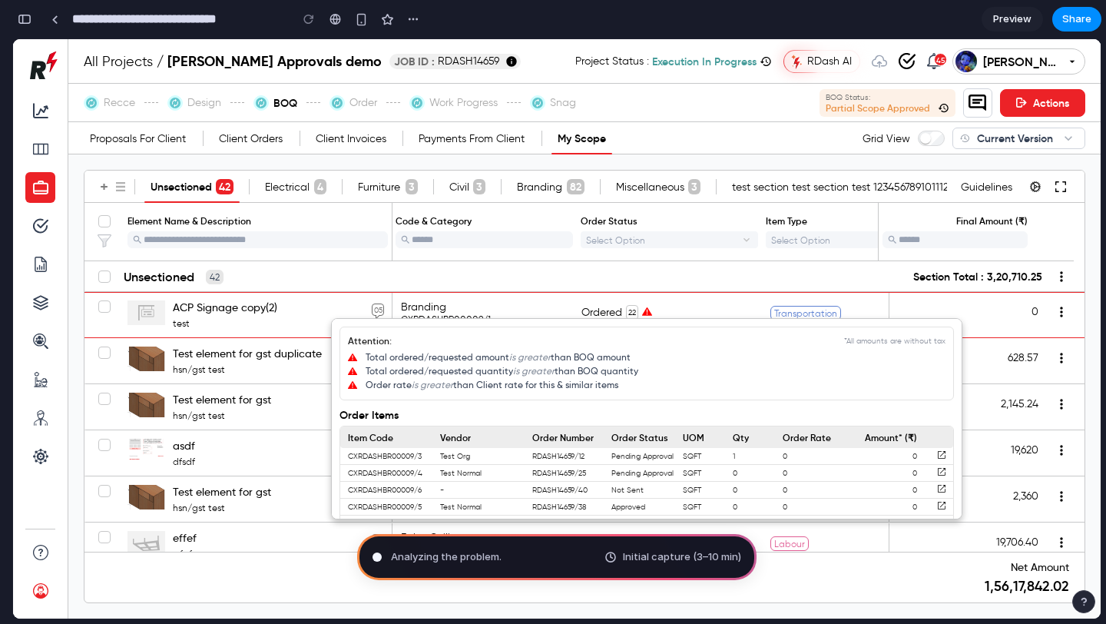
click at [235, 136] on div at bounding box center [557, 328] width 1088 height 579
click at [279, 109] on div at bounding box center [557, 328] width 1088 height 579
click at [422, 60] on div at bounding box center [557, 328] width 1088 height 579
click at [1043, 48] on div at bounding box center [557, 328] width 1088 height 579
click at [933, 137] on div at bounding box center [557, 328] width 1088 height 579
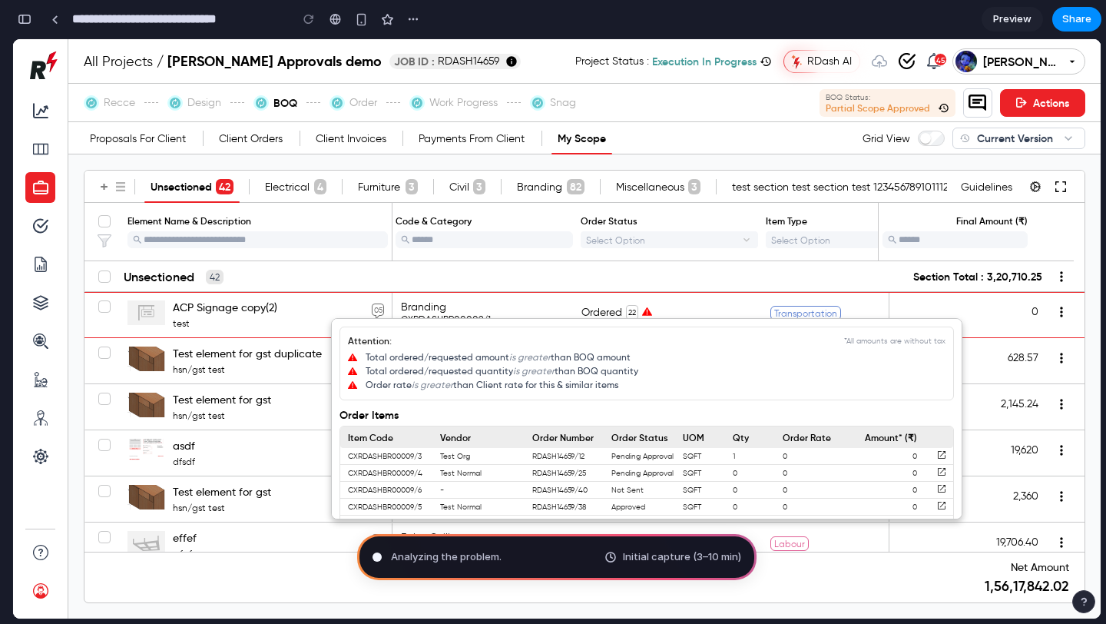
click at [933, 137] on div at bounding box center [557, 328] width 1088 height 579
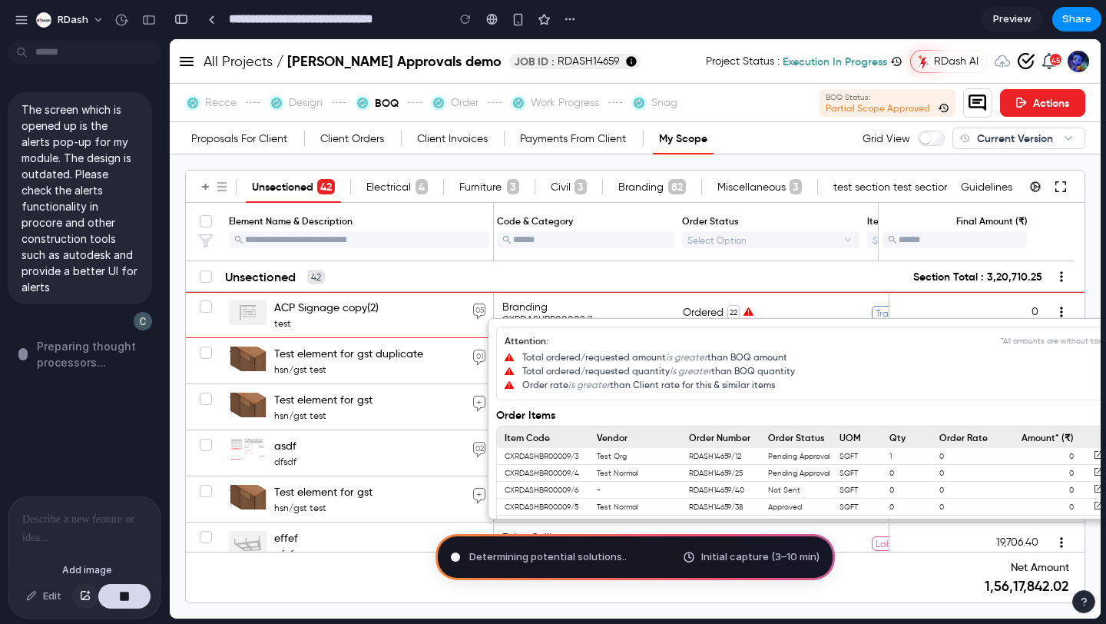
click at [86, 598] on div "button" at bounding box center [85, 595] width 11 height 9
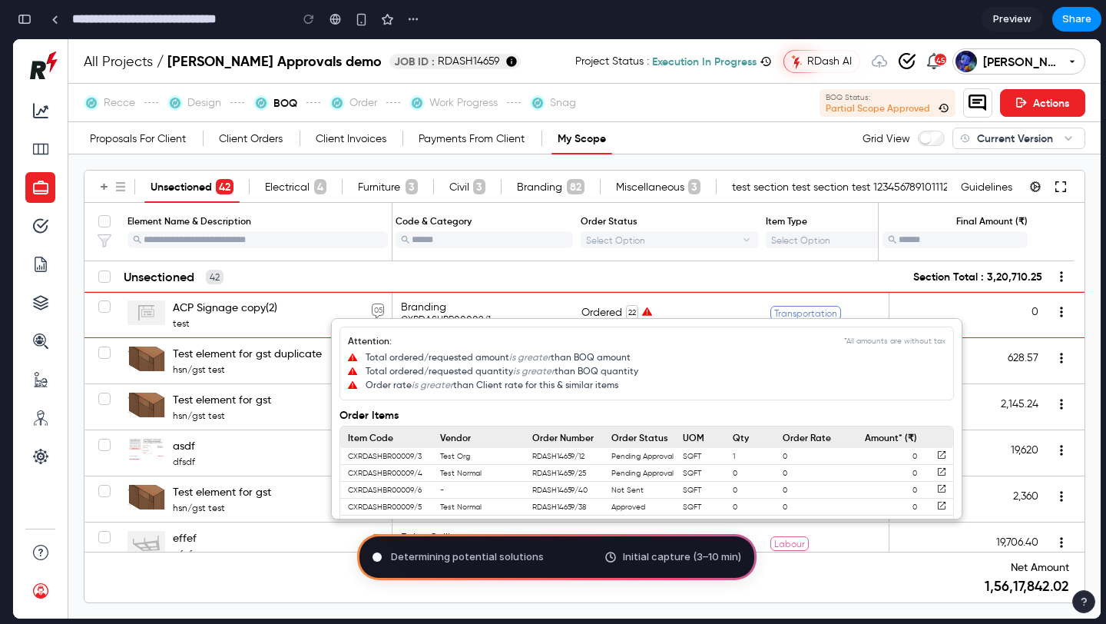
drag, startPoint x: 1006, startPoint y: 568, endPoint x: 1032, endPoint y: 576, distance: 27.4
click at [1032, 576] on div at bounding box center [557, 328] width 1088 height 579
click at [1031, 186] on div at bounding box center [557, 328] width 1088 height 579
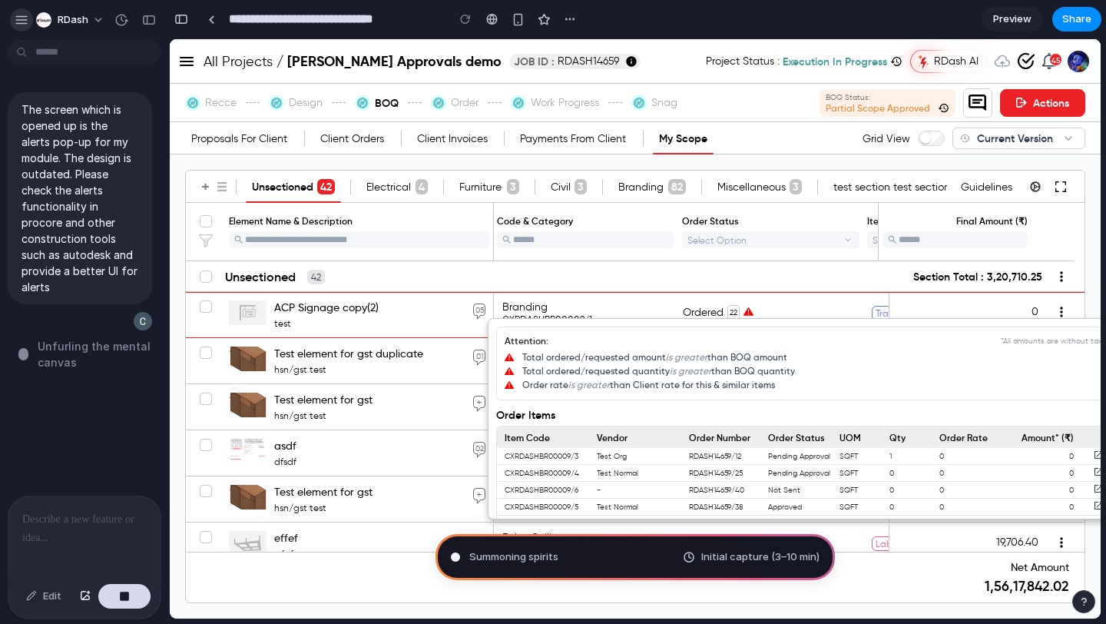
click at [26, 17] on div "button" at bounding box center [22, 20] width 14 height 14
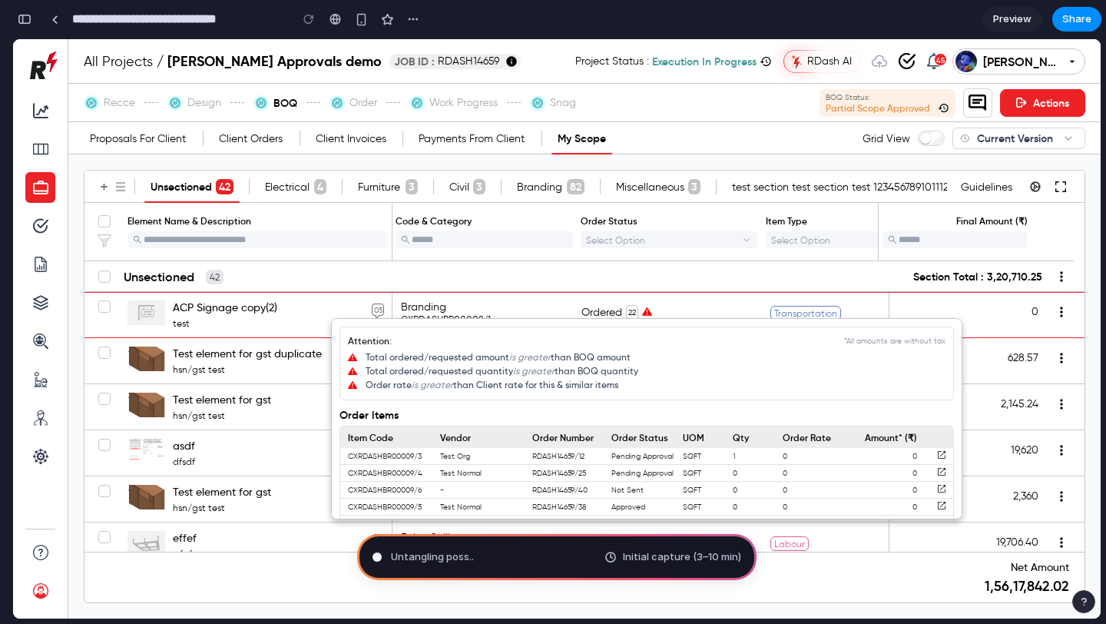
type input "**********"
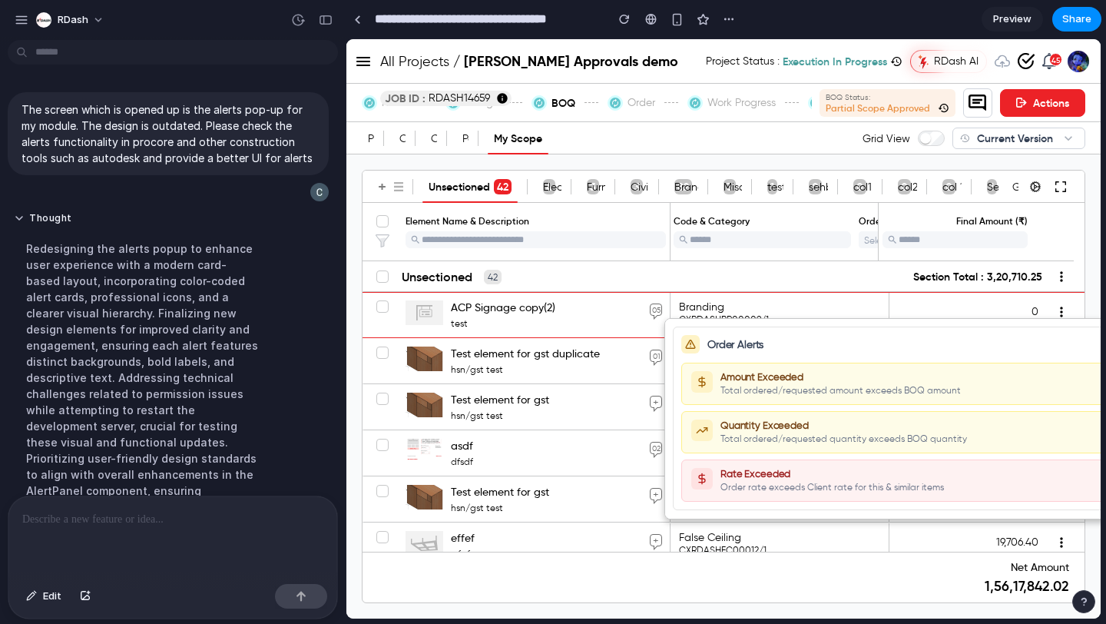
scroll to position [192, 0]
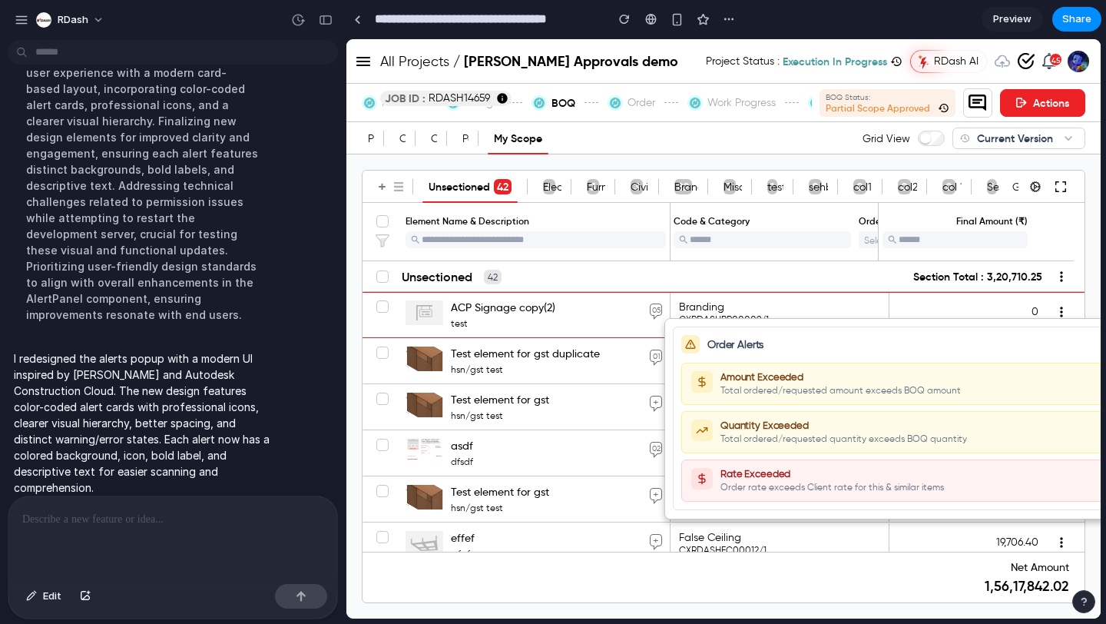
drag, startPoint x: 508, startPoint y: 547, endPoint x: 648, endPoint y: 553, distance: 139.9
click at [648, 550] on div at bounding box center [723, 328] width 754 height 579
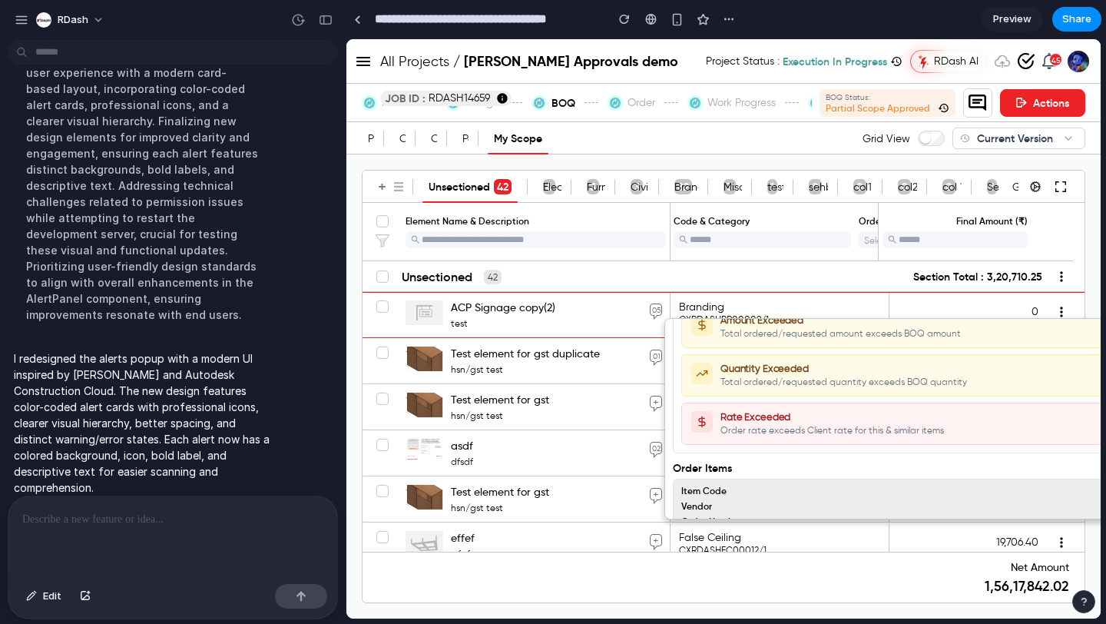
scroll to position [0, 0]
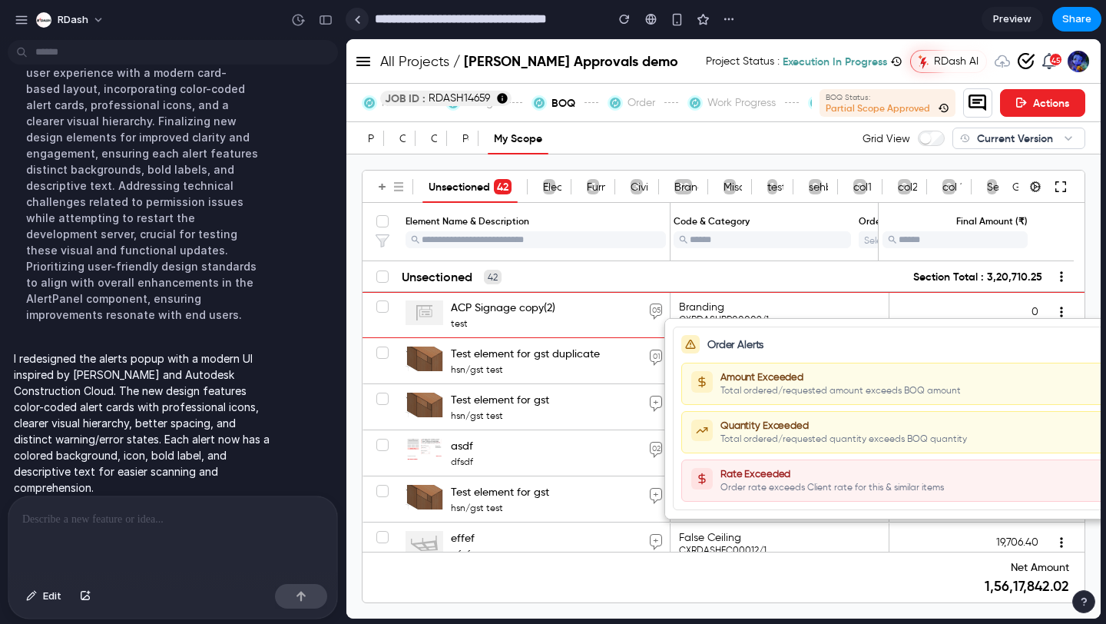
click at [361, 21] on link at bounding box center [357, 19] width 23 height 23
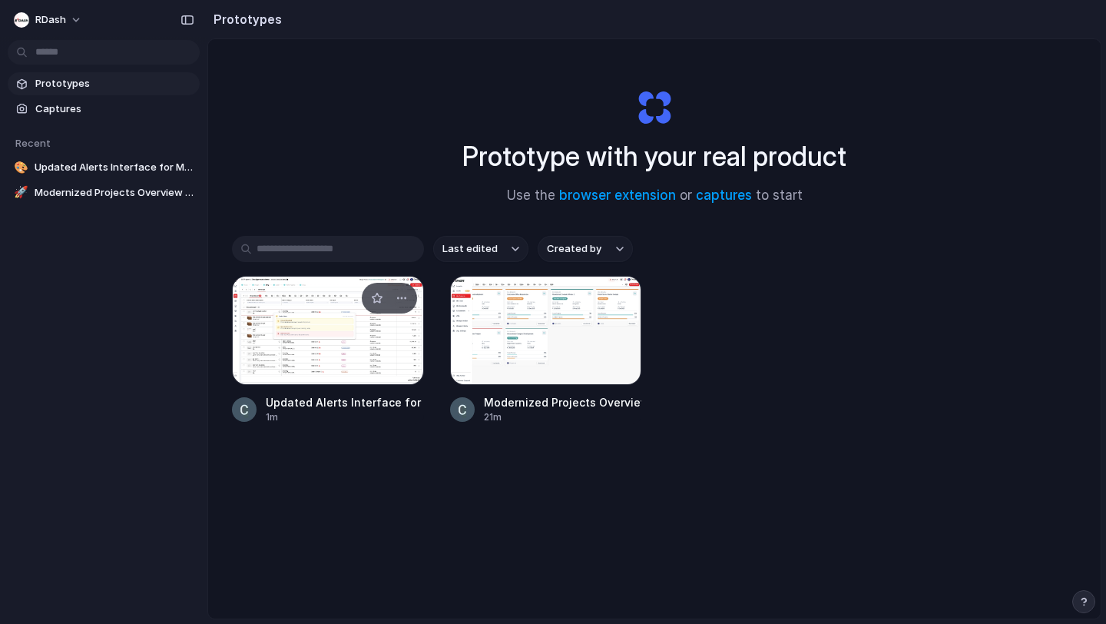
click at [348, 339] on div at bounding box center [328, 330] width 192 height 109
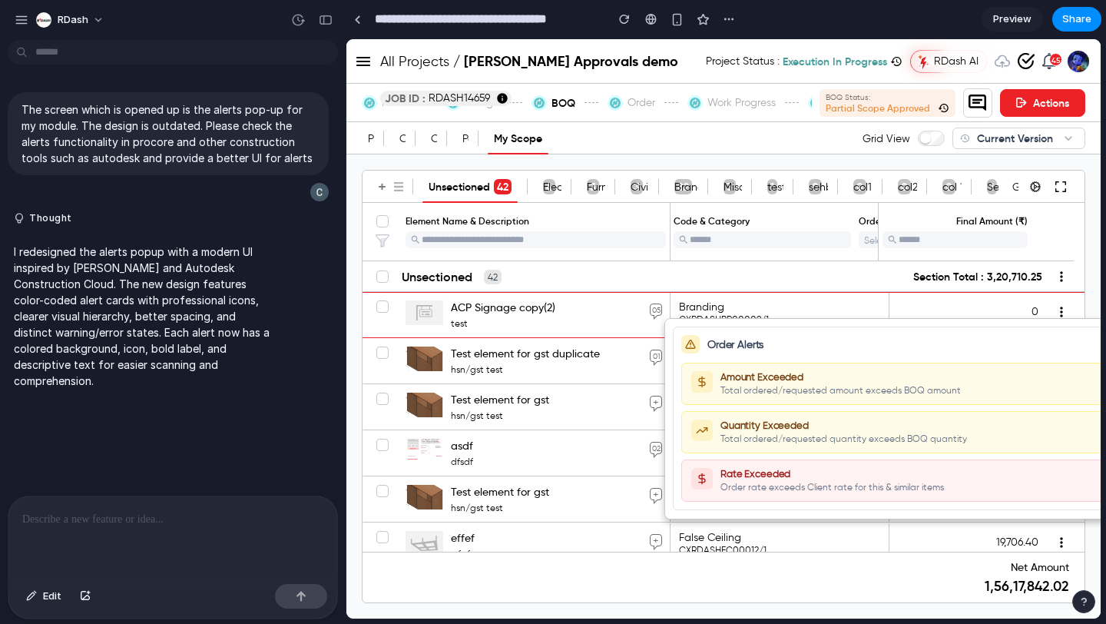
click at [1027, 16] on span "Preview" at bounding box center [1012, 19] width 38 height 15
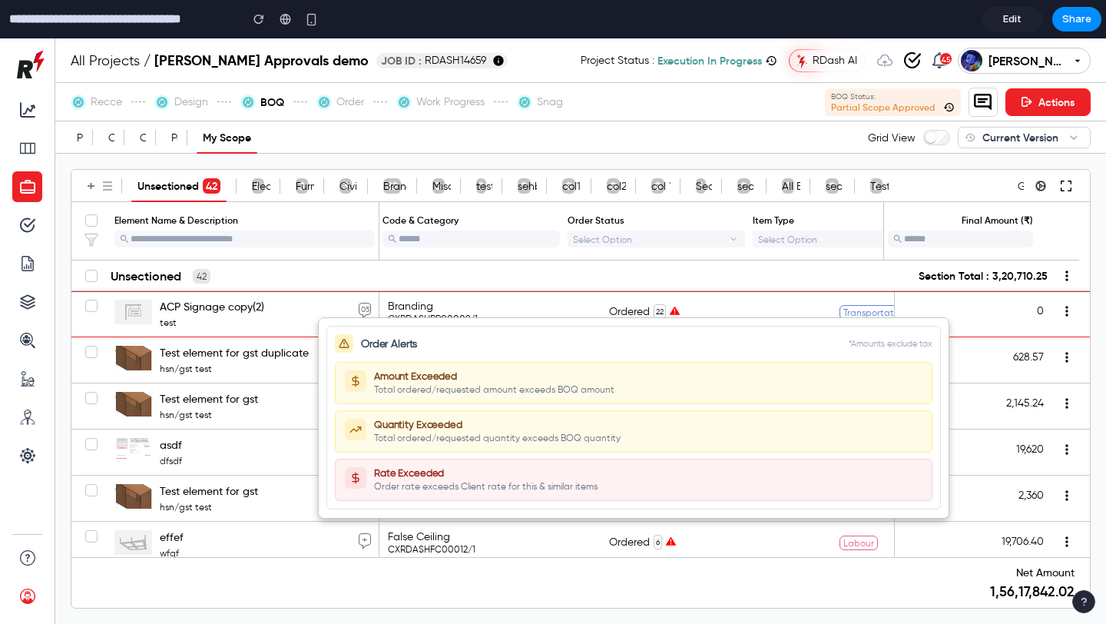
click at [346, 342] on icon at bounding box center [343, 343] width 9 height 8
